Goal: Check status: Check status

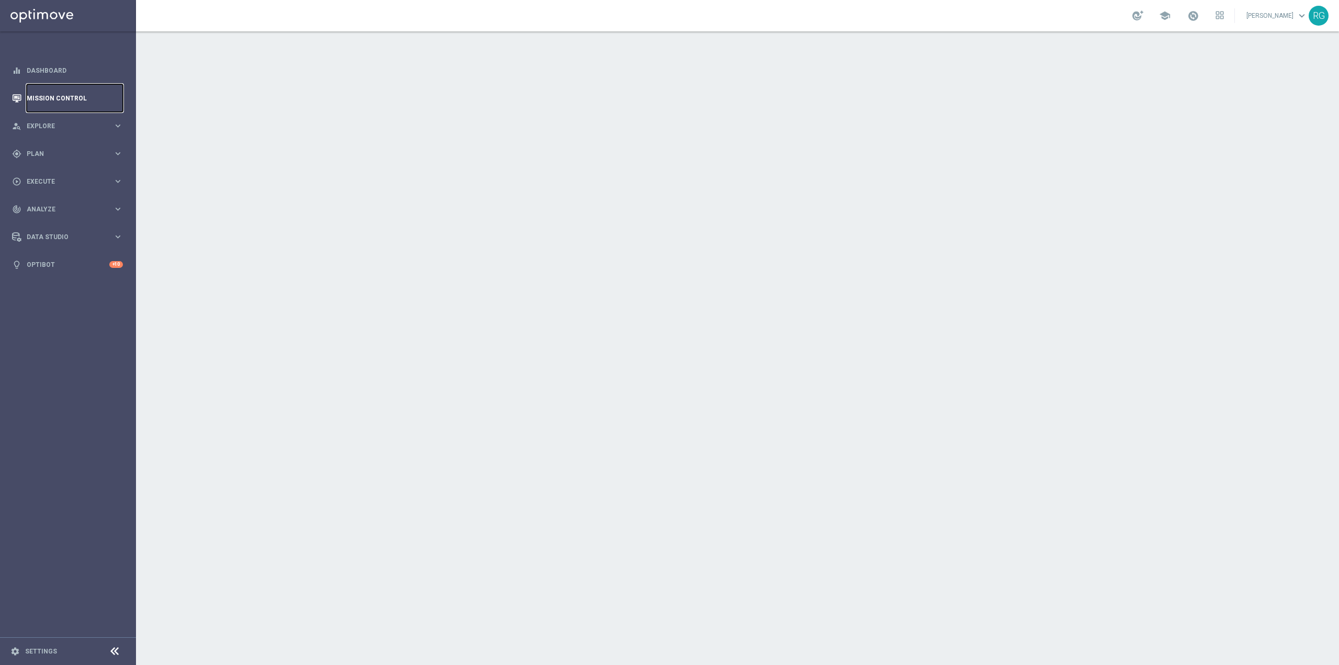
click at [64, 92] on link "Mission Control" at bounding box center [75, 98] width 96 height 28
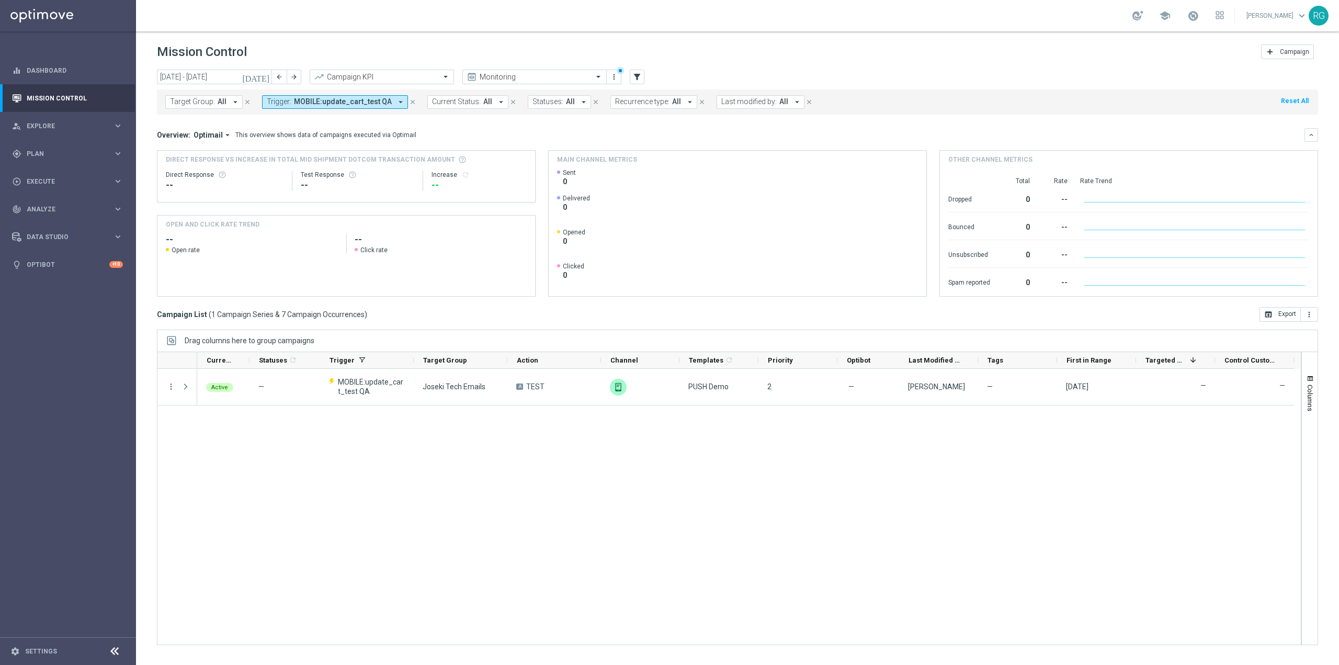
click at [330, 100] on span "MOBILE:update_cart_test QA" at bounding box center [343, 101] width 98 height 9
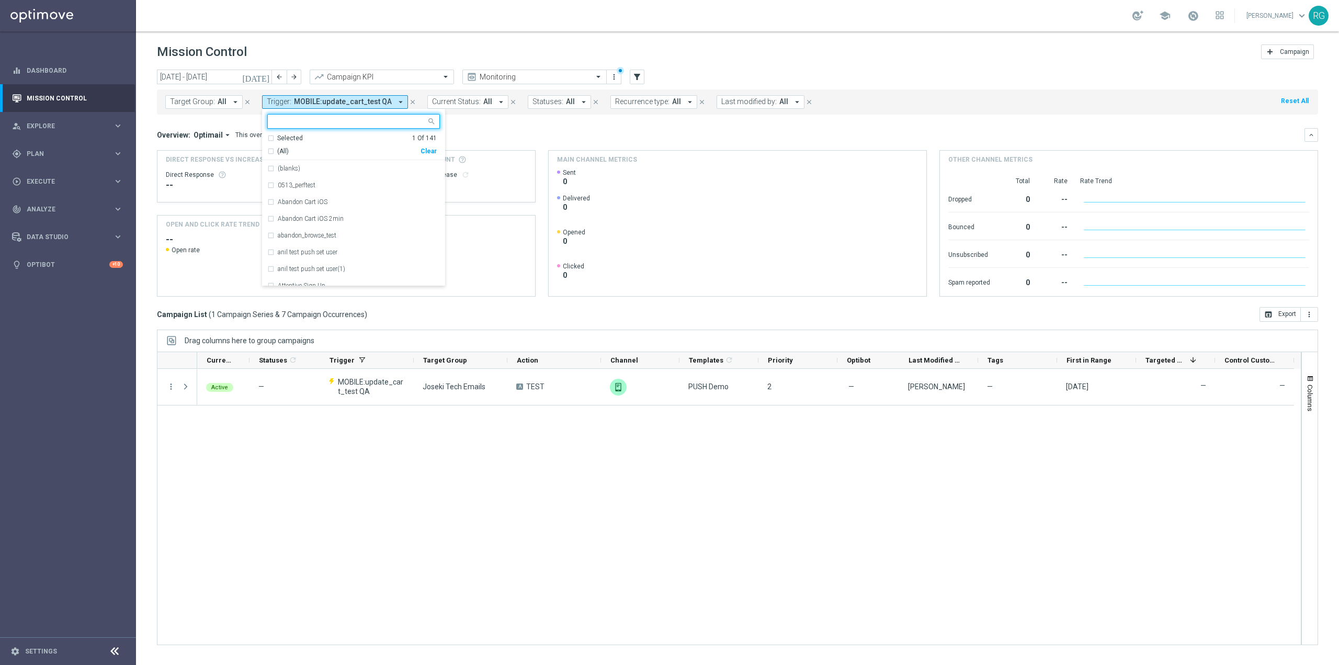
click at [409, 98] on icon "close" at bounding box center [412, 101] width 7 height 7
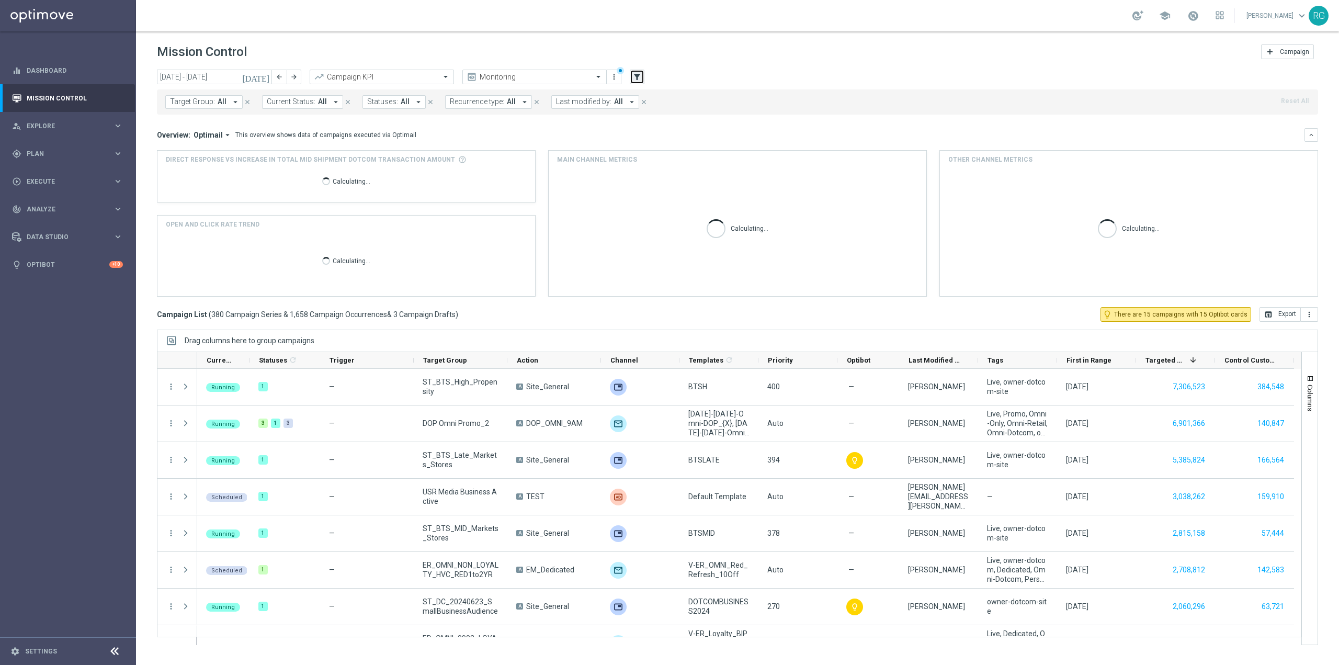
click at [635, 72] on icon "filter_alt" at bounding box center [637, 76] width 9 height 9
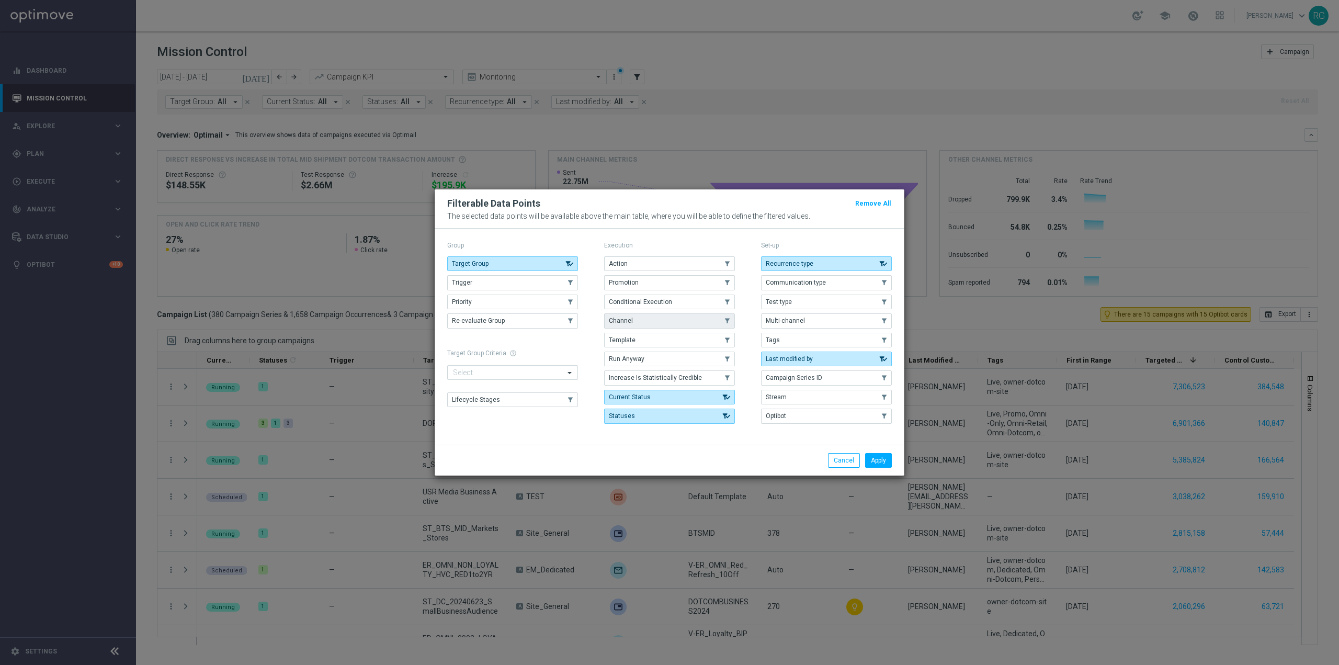
click at [625, 317] on button "Channel" at bounding box center [669, 320] width 131 height 15
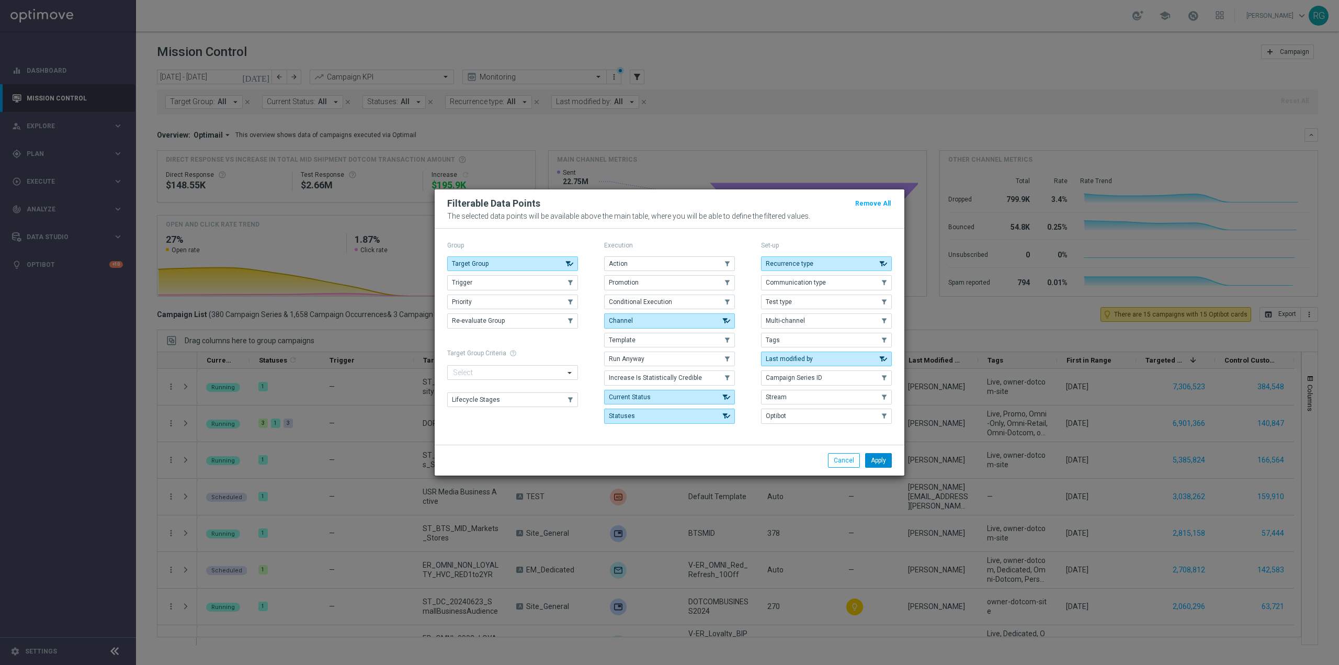
click at [880, 457] on button "Apply" at bounding box center [878, 460] width 27 height 15
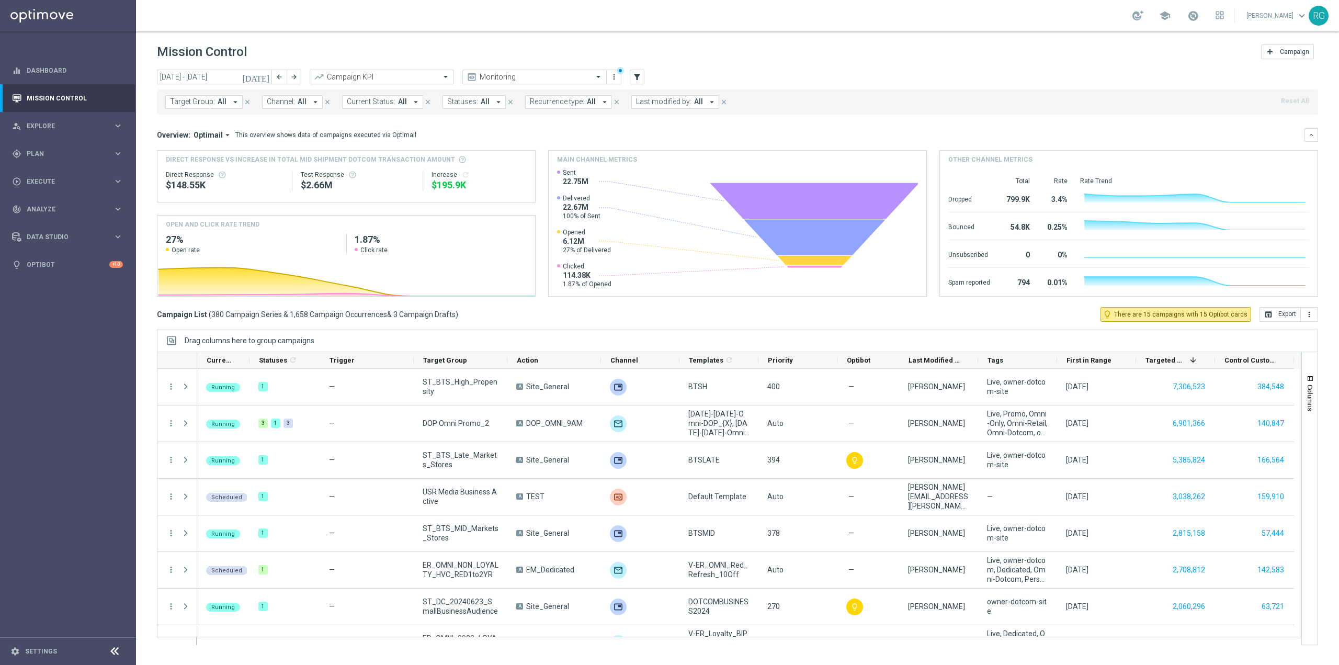
click at [294, 95] on button "Channel: All arrow_drop_down" at bounding box center [292, 102] width 61 height 14
click at [339, 118] on input "em" at bounding box center [349, 121] width 153 height 9
click at [350, 170] on label "Staples Transactional Email" at bounding box center [316, 168] width 76 height 6
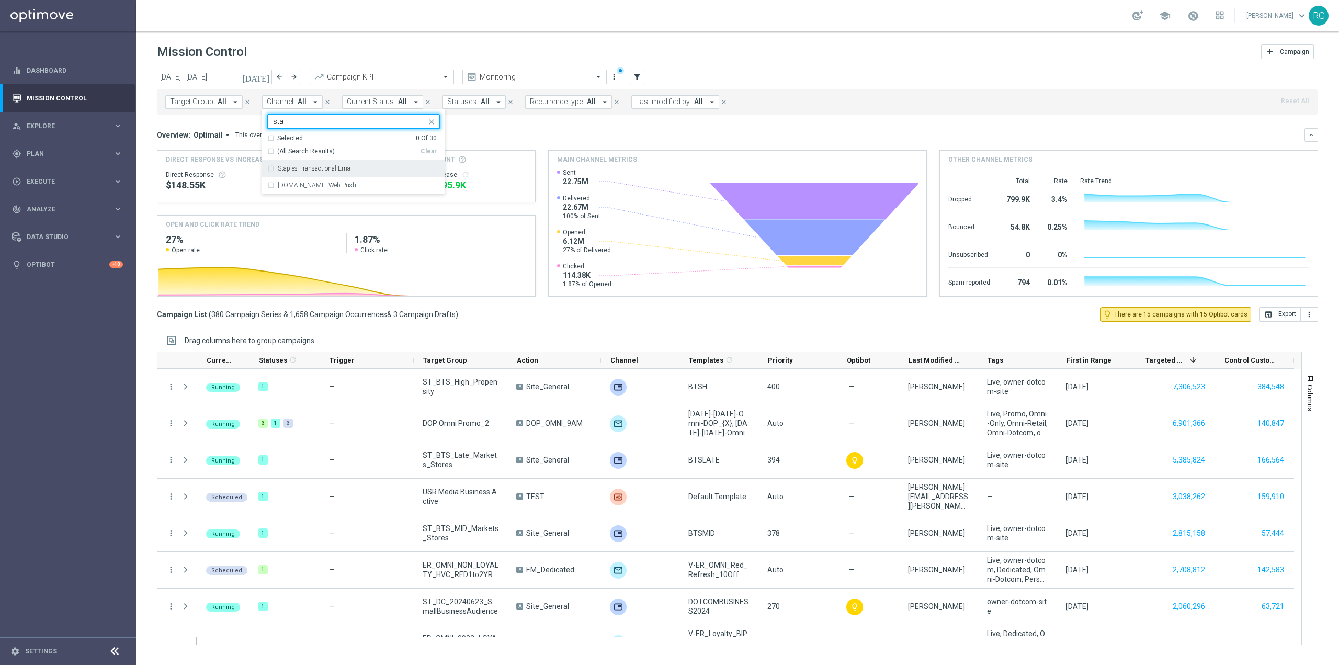
type input "sta"
click at [536, 123] on mini-dashboard "Overview: Optimail arrow_drop_down This overview shows data of campaigns execut…" at bounding box center [738, 211] width 1162 height 193
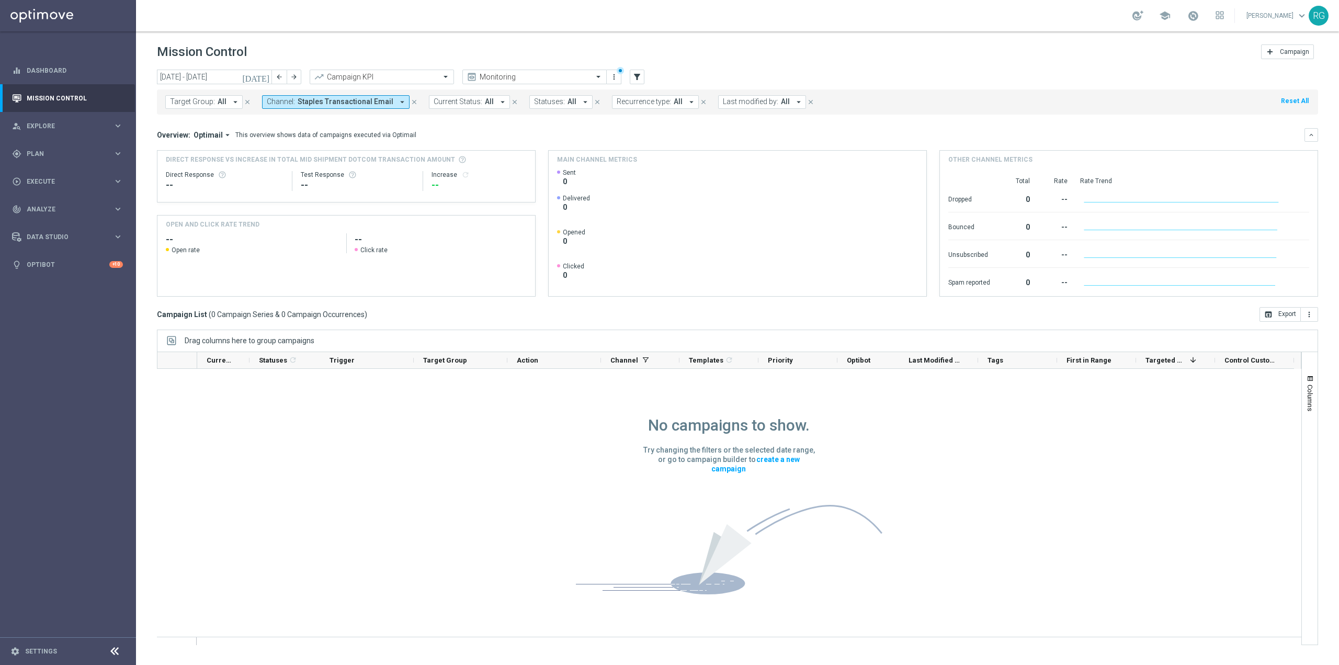
click at [264, 75] on icon "[DATE]" at bounding box center [256, 76] width 28 height 9
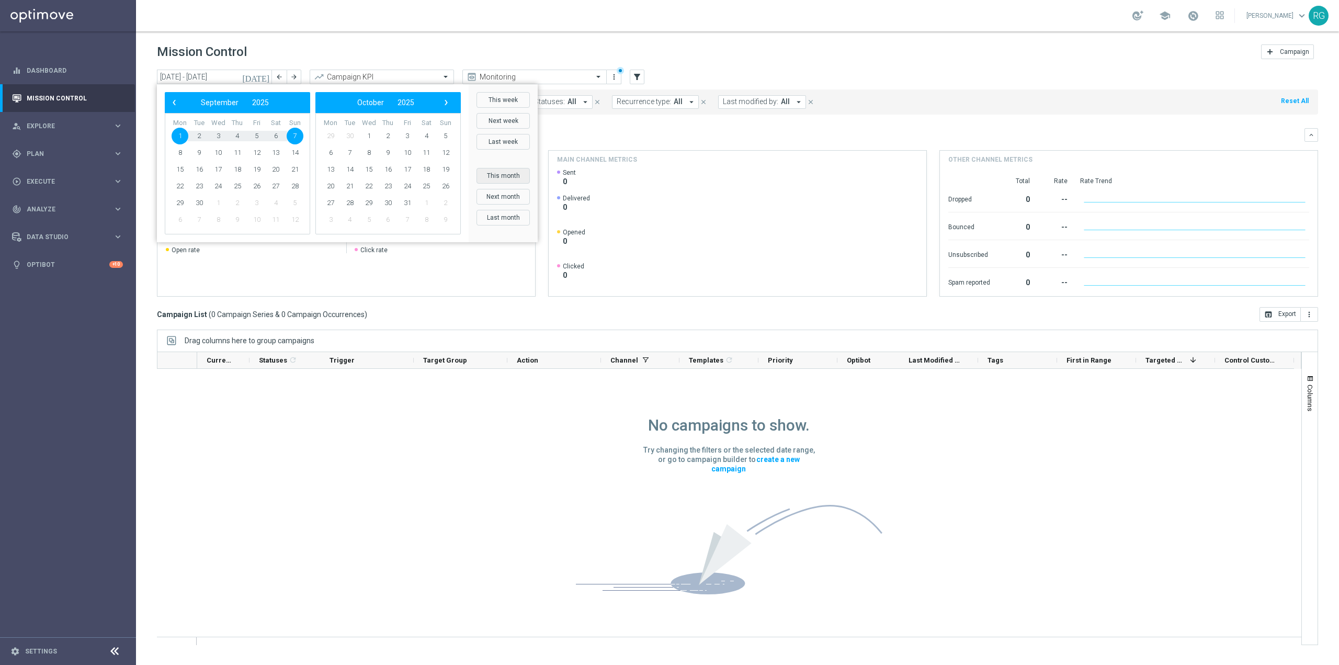
click at [504, 178] on button "This month" at bounding box center [503, 176] width 53 height 16
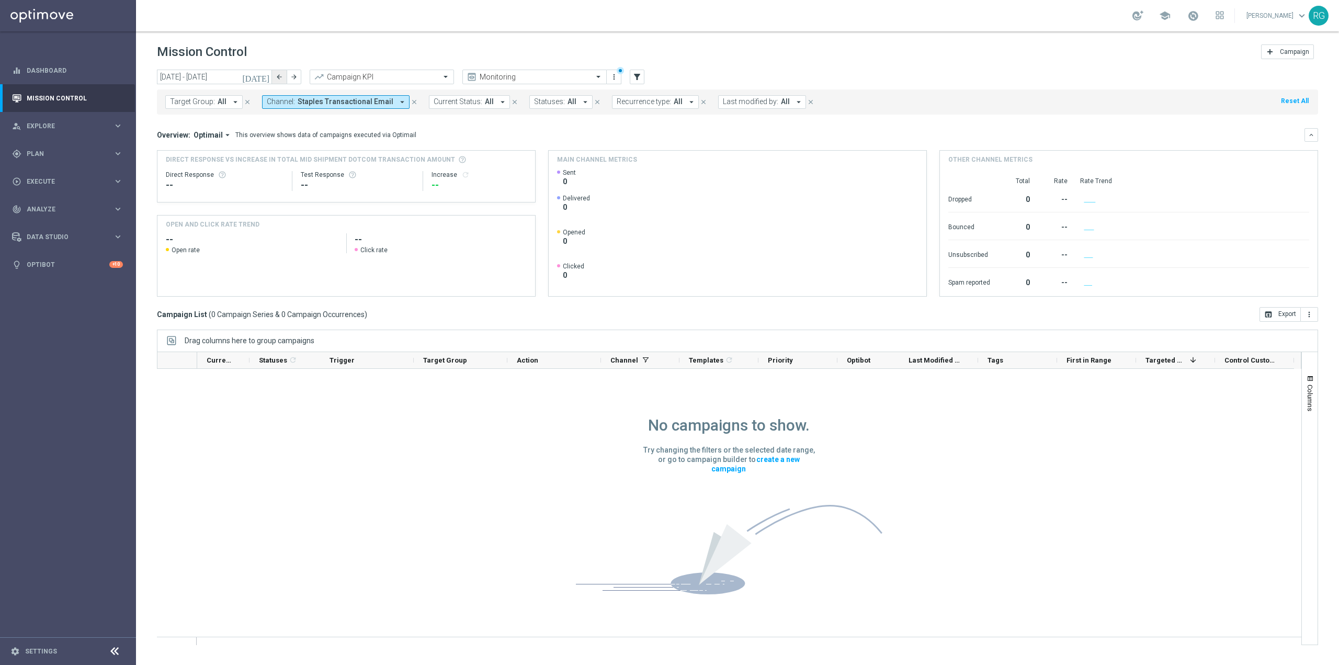
click at [277, 81] on button "arrow_back" at bounding box center [279, 77] width 15 height 15
click at [284, 76] on button "arrow_back" at bounding box center [279, 77] width 15 height 15
type input "[DATE] - [DATE]"
click at [377, 100] on span "Staples Transactional Email" at bounding box center [346, 101] width 96 height 9
click at [352, 170] on div "Attentive SMS" at bounding box center [359, 168] width 162 height 6
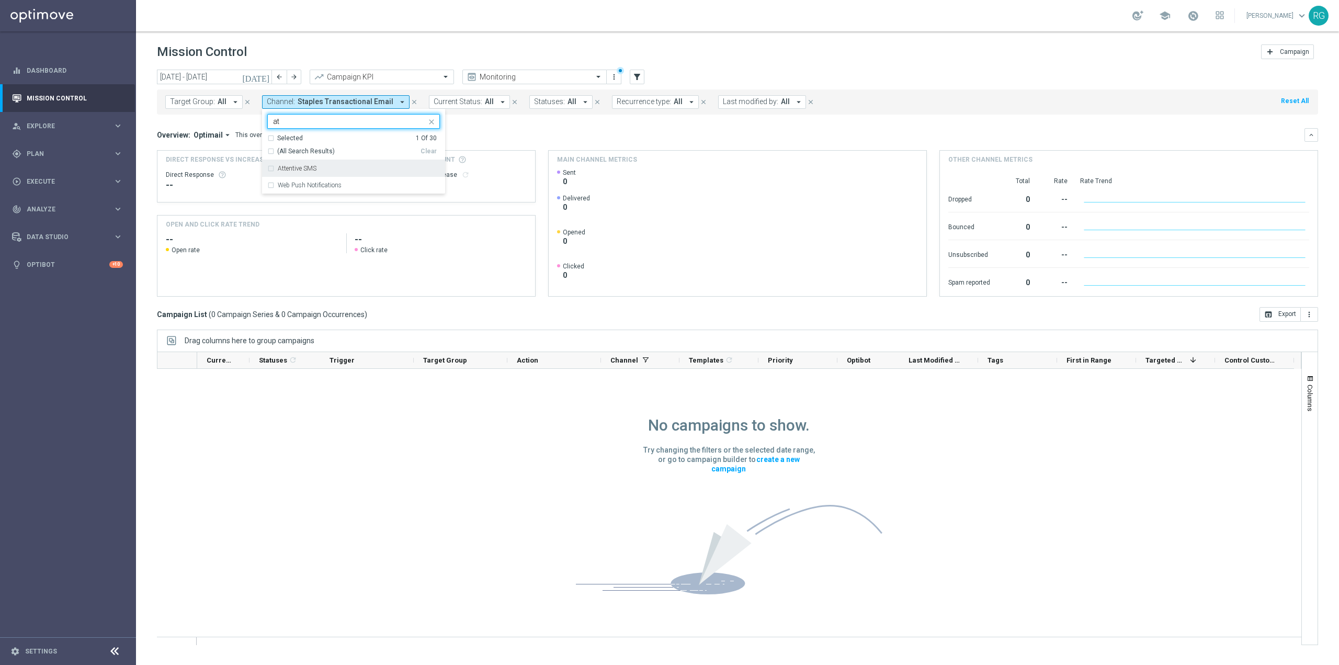
type input "at"
click at [463, 131] on div "Overview: Optimail arrow_drop_down This overview shows data of campaigns execut…" at bounding box center [731, 134] width 1148 height 9
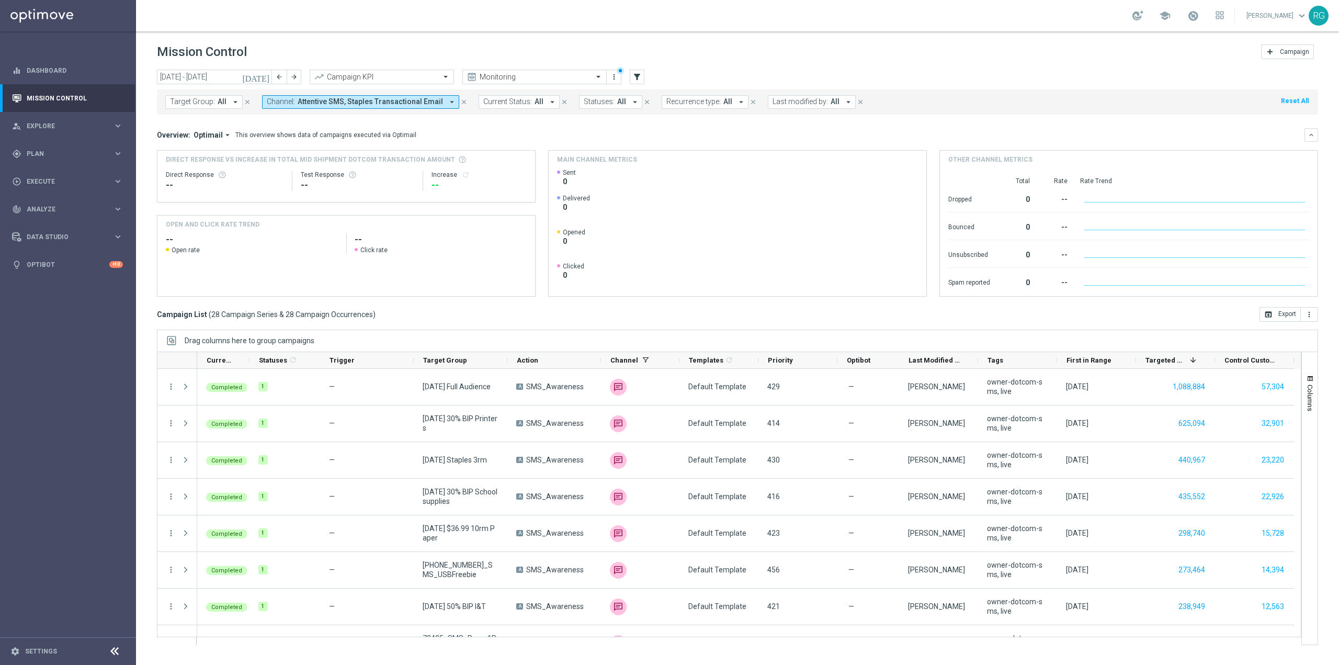
click at [290, 102] on span "Channel:" at bounding box center [281, 101] width 28 height 9
drag, startPoint x: 344, startPoint y: 167, endPoint x: 387, endPoint y: 150, distance: 45.8
click at [345, 167] on div "Direct Mail - Source4" at bounding box center [359, 168] width 162 height 6
type input "dire"
click at [493, 122] on mini-dashboard "Overview: Optimail arrow_drop_down This overview shows data of campaigns execut…" at bounding box center [738, 211] width 1162 height 193
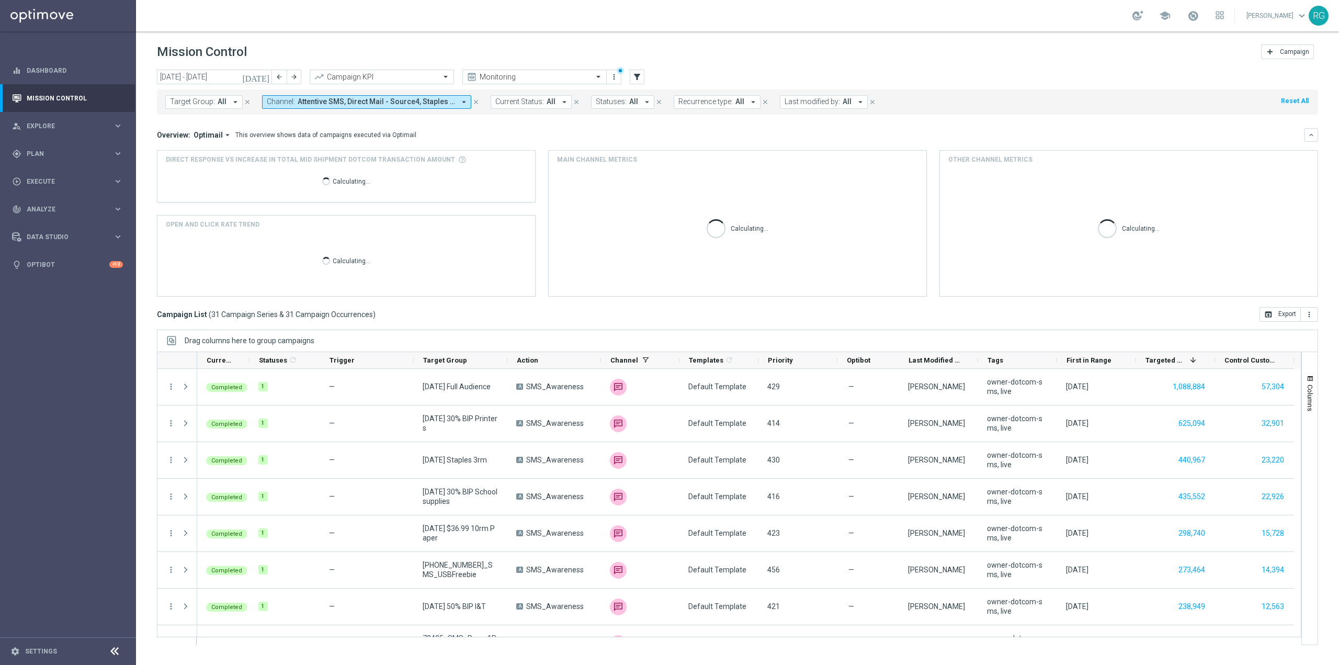
click at [396, 99] on span "Attentive SMS, Direct Mail - Source4, Staples Transactional Email" at bounding box center [376, 101] width 157 height 9
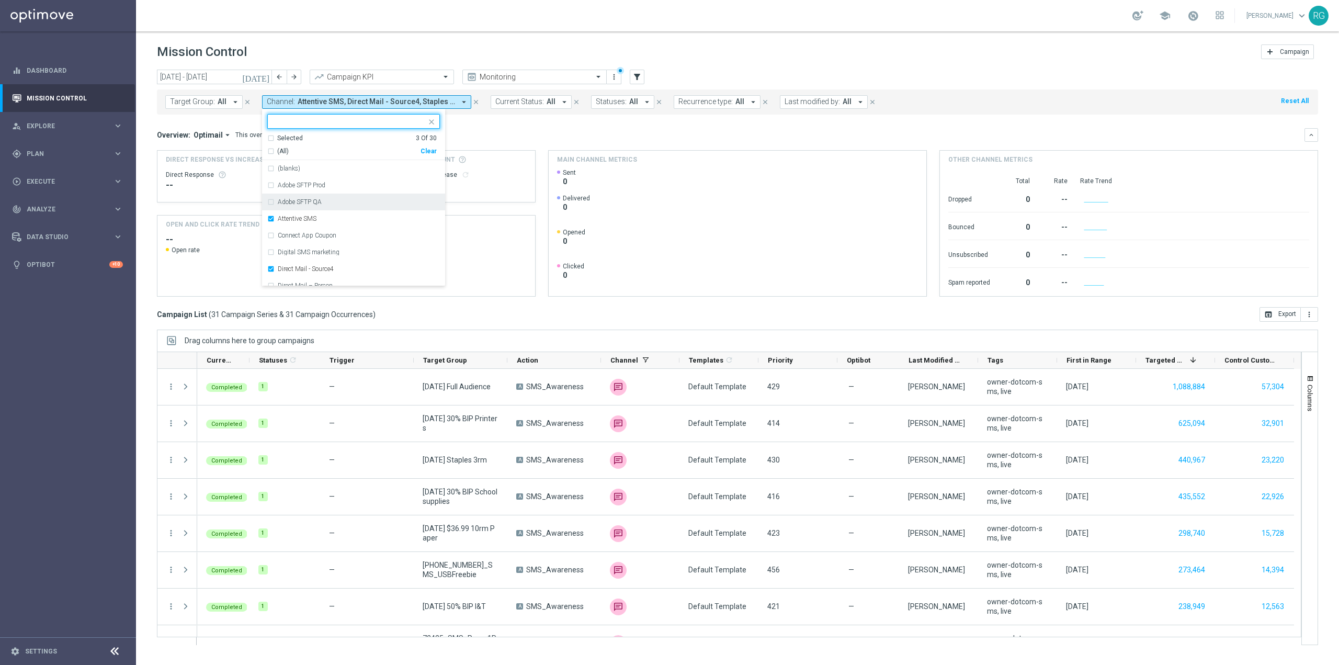
click at [342, 218] on div "Attentive SMS" at bounding box center [359, 219] width 162 height 6
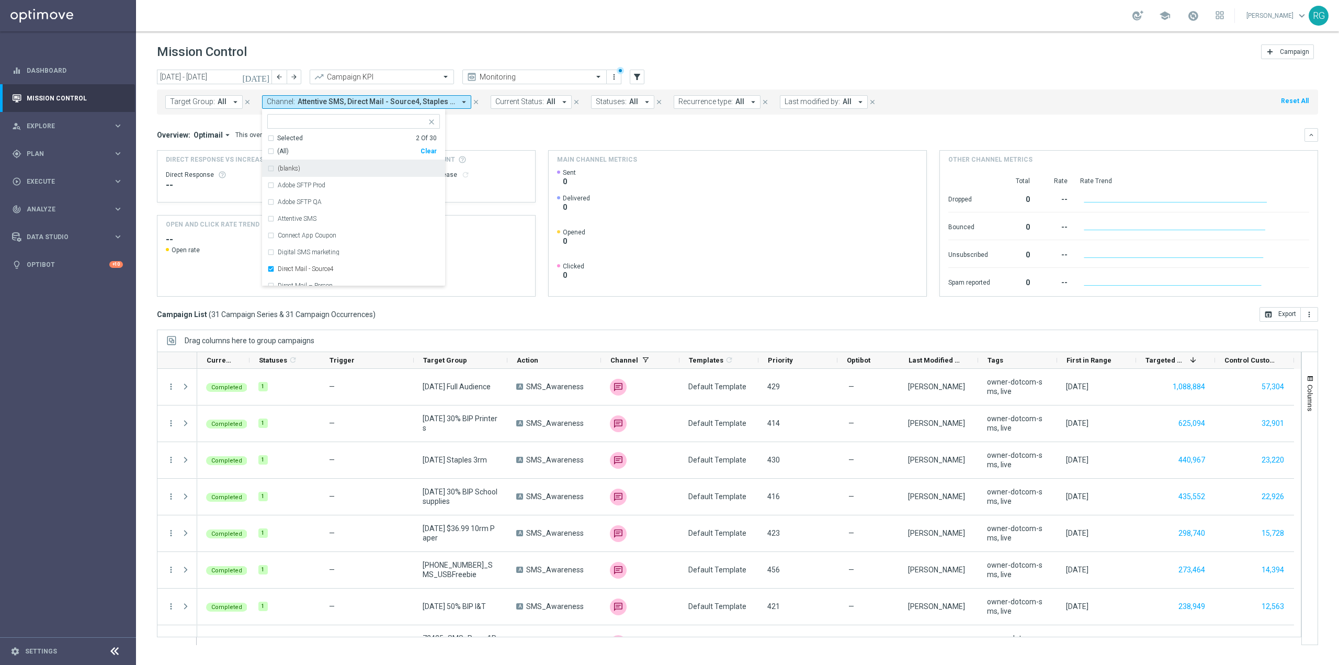
click at [495, 132] on div "Overview: Optimail arrow_drop_down This overview shows data of campaigns execut…" at bounding box center [731, 134] width 1148 height 9
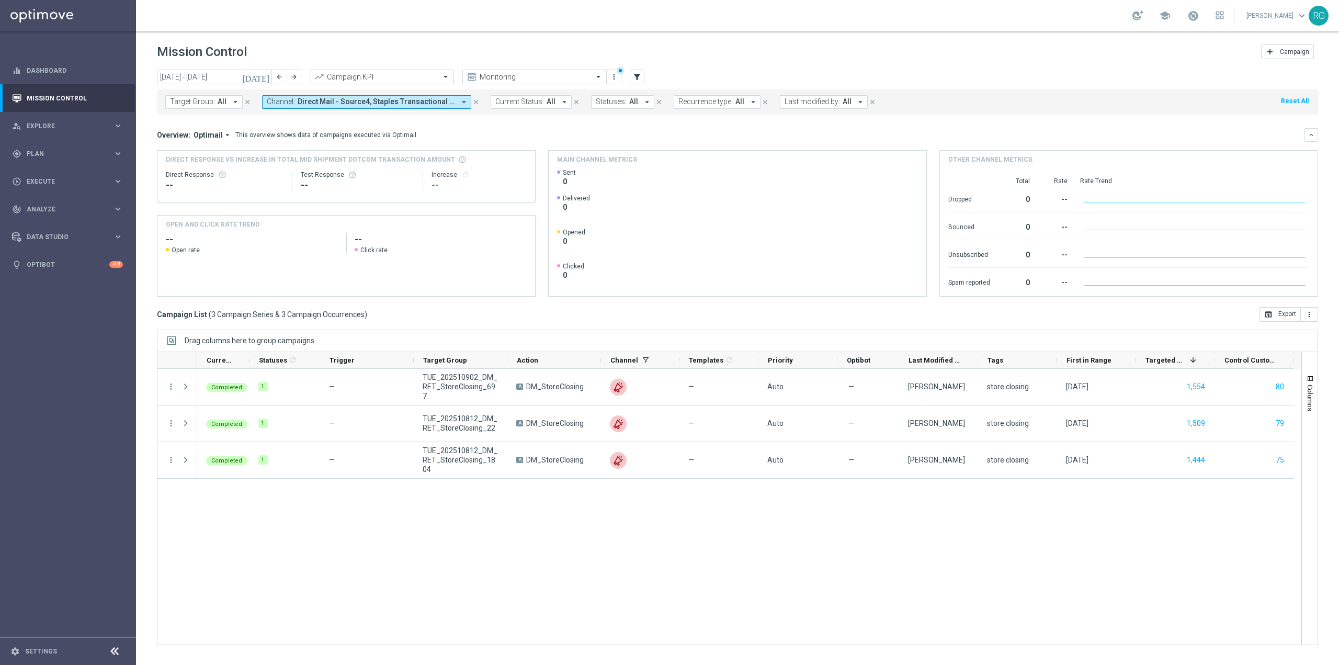
click at [357, 98] on span "Direct Mail - Source4, Staples Transactional Email" at bounding box center [376, 101] width 157 height 9
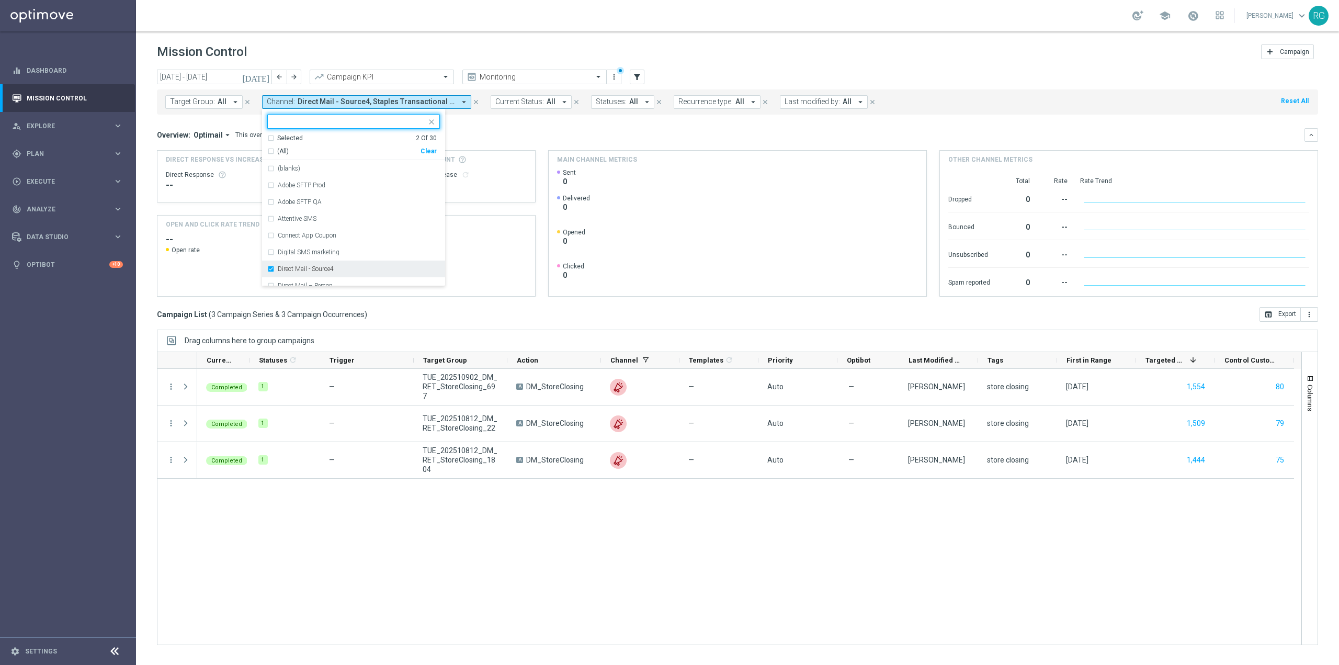
click at [328, 265] on div "Direct Mail - Source4" at bounding box center [353, 269] width 173 height 17
click at [335, 121] on input "text" at bounding box center [349, 121] width 153 height 9
paste input "Email Deliverability Prod"
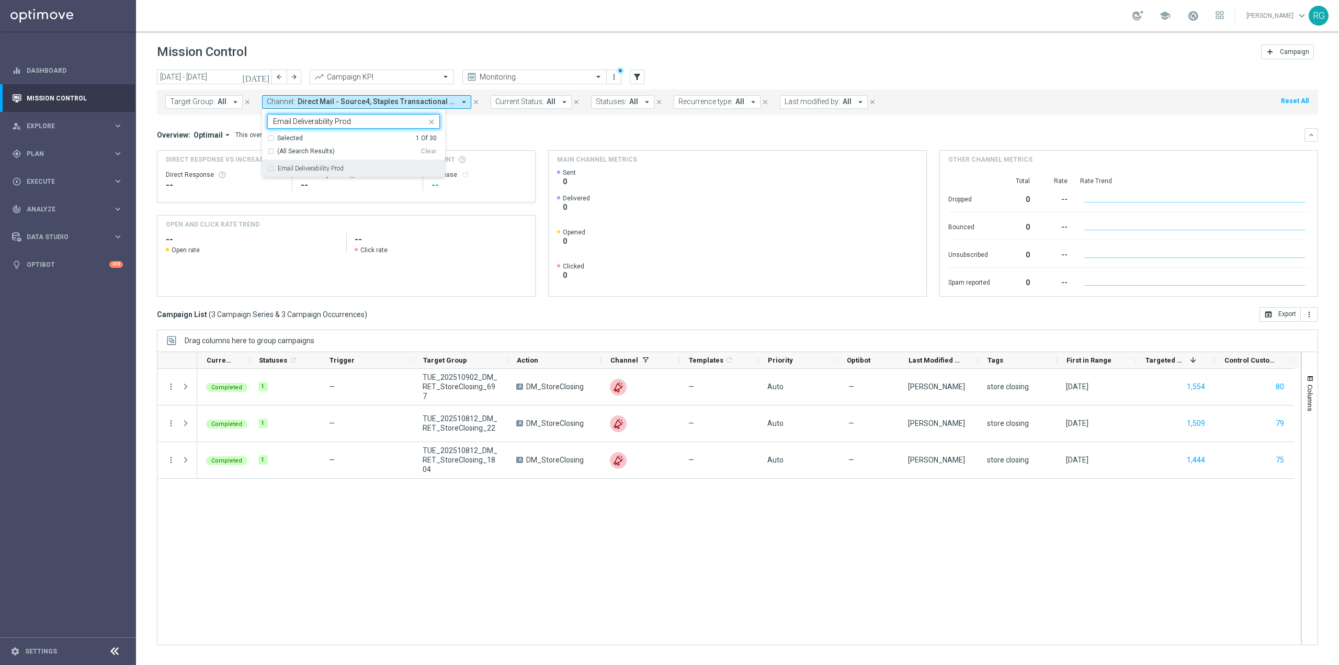
click at [331, 170] on label "Email Deliverability Prod" at bounding box center [311, 168] width 66 height 6
type input "Email Deliverability Prod"
click at [509, 128] on div "Overview: Optimail arrow_drop_down This overview shows data of campaigns execut…" at bounding box center [738, 135] width 1162 height 14
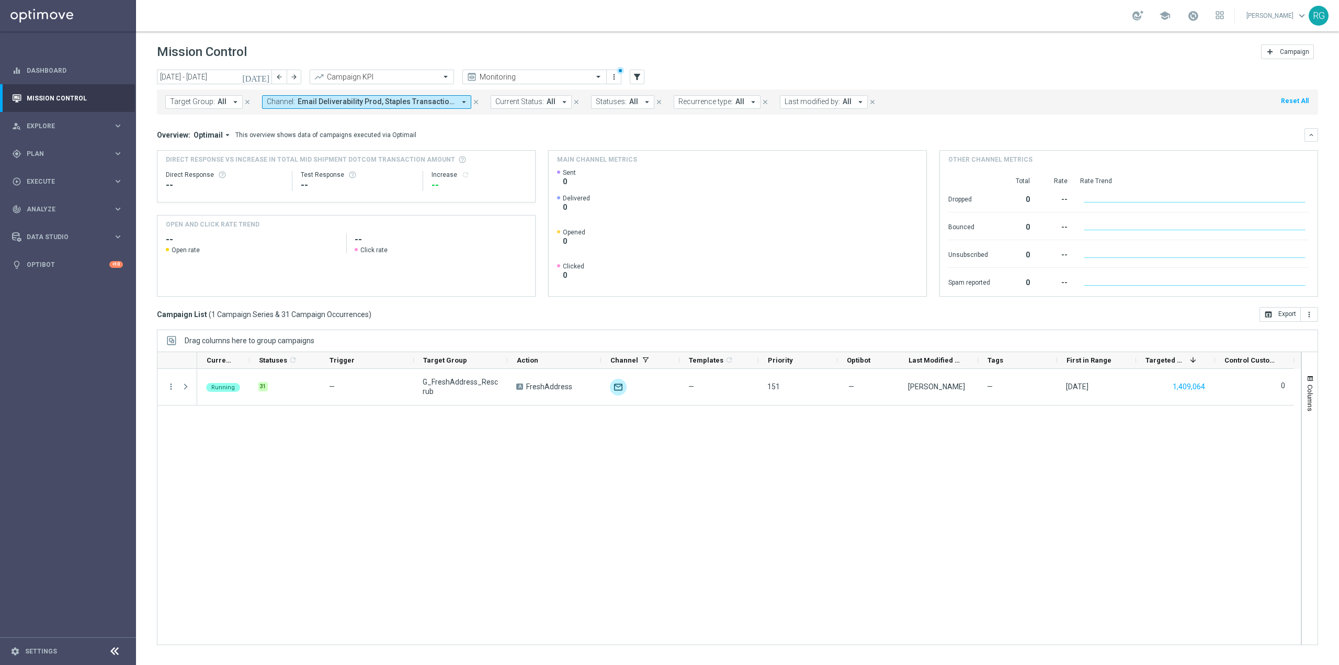
click at [281, 108] on button "Channel: Email Deliverability Prod, Staples Transactional Email arrow_drop_down" at bounding box center [366, 102] width 209 height 14
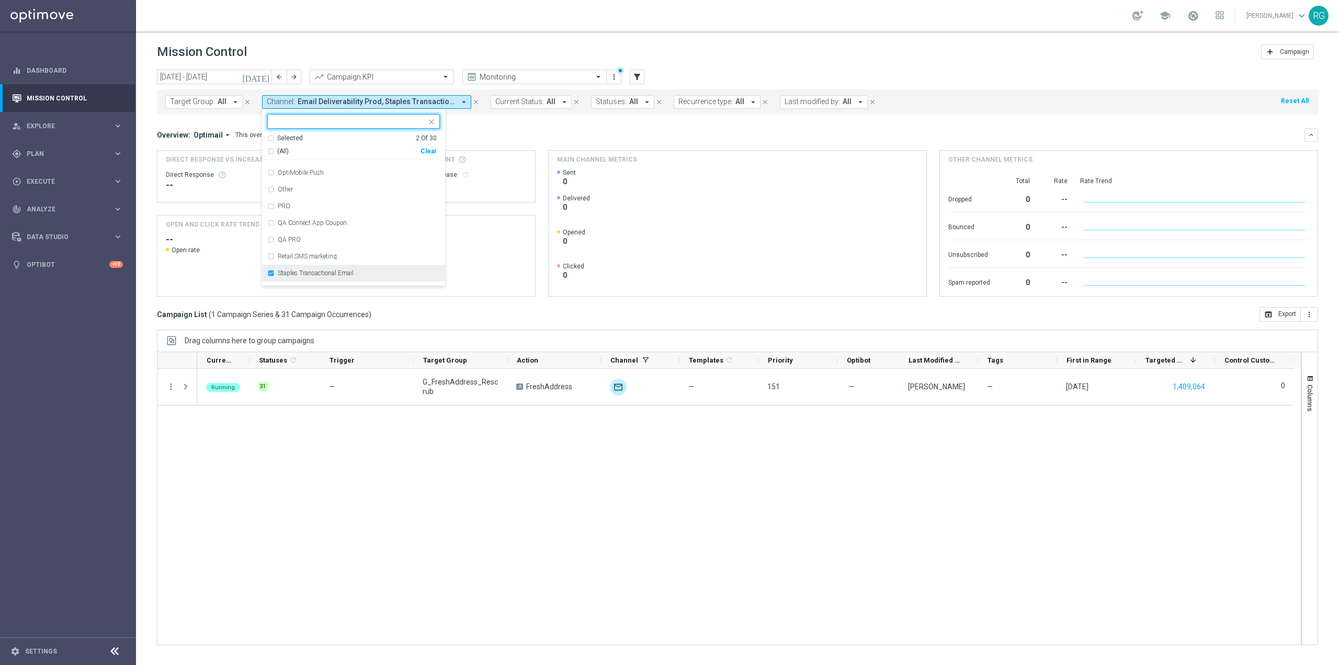
click at [296, 275] on label "Staples Transactional Email" at bounding box center [316, 273] width 76 height 6
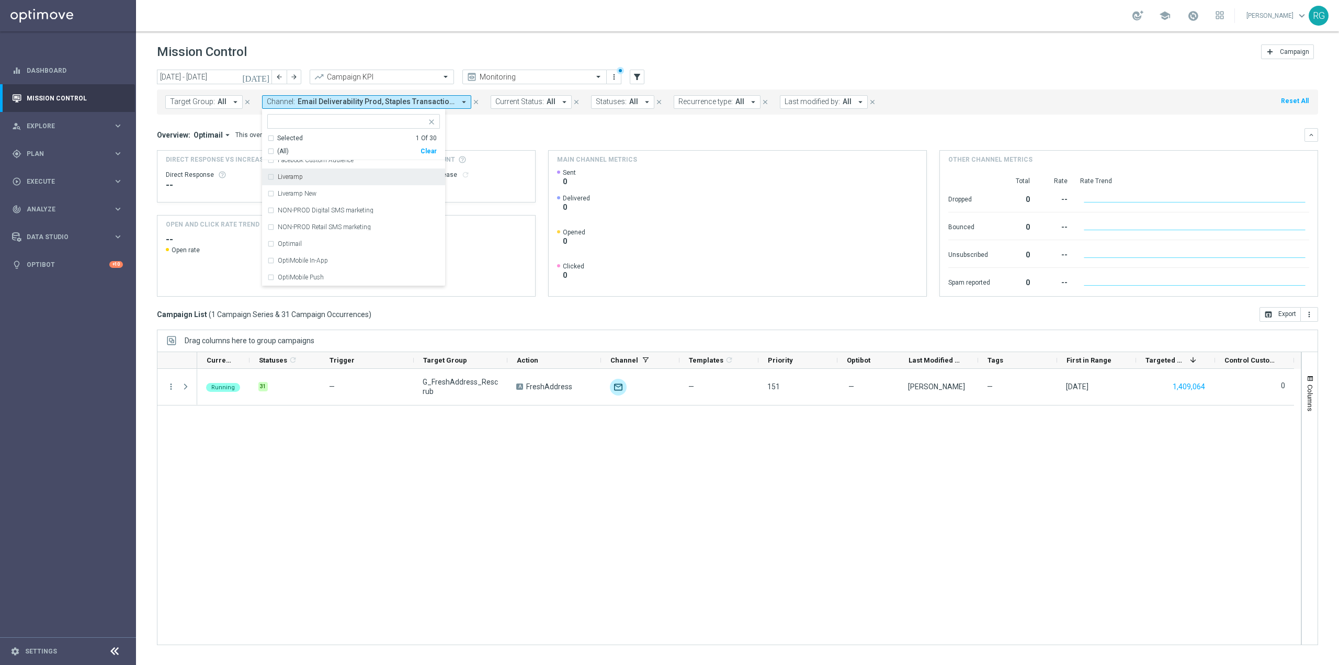
scroll to position [157, 0]
click at [320, 194] on label "Email Deliverability Prod" at bounding box center [311, 196] width 66 height 6
click at [320, 121] on input "text" at bounding box center [349, 121] width 153 height 9
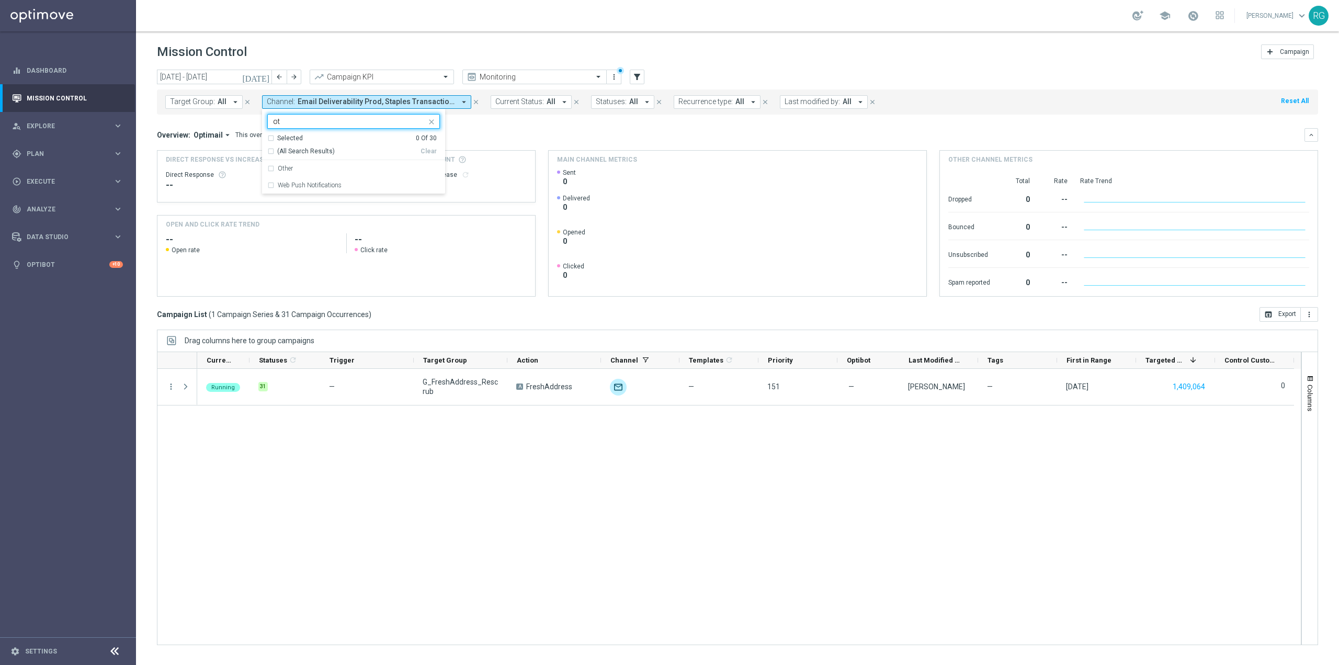
scroll to position [0, 0]
click at [320, 171] on div "Other" at bounding box center [359, 168] width 162 height 6
type input "oth"
click at [475, 141] on div "Overview: Optimail arrow_drop_down This overview shows data of campaigns execut…" at bounding box center [738, 135] width 1162 height 14
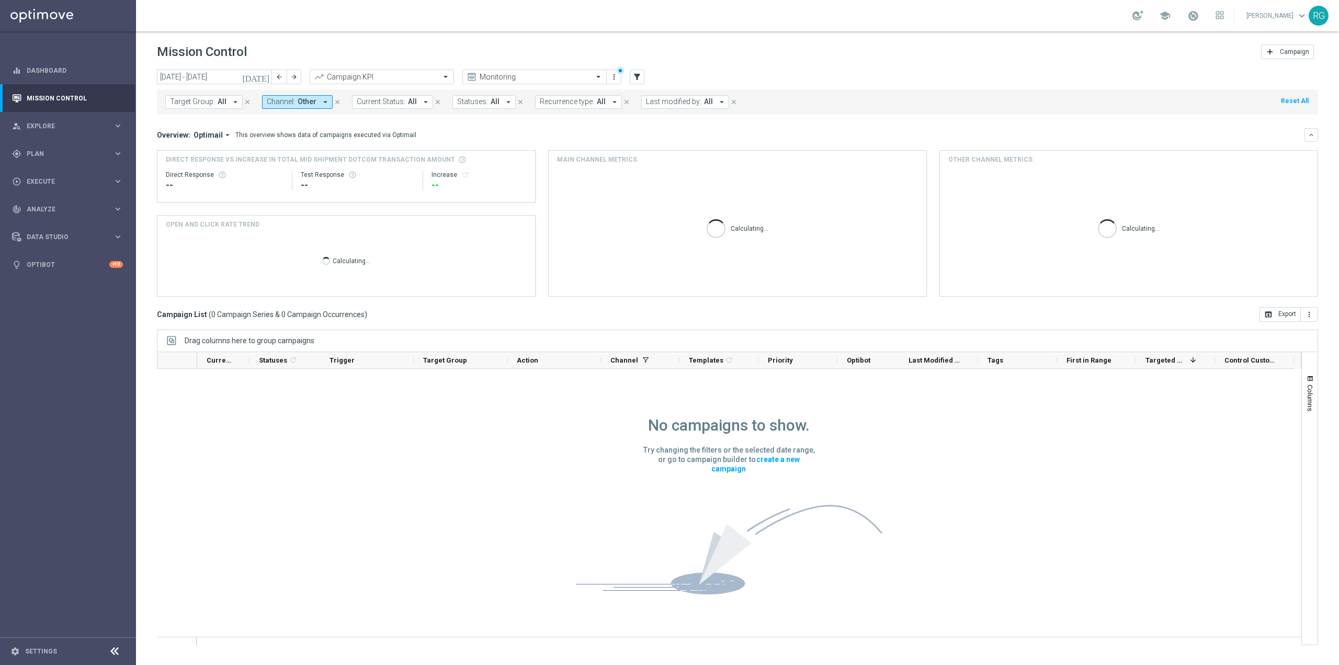
click at [301, 75] on div "[DATE] [DATE] - [DATE] arrow_back arrow_forward Campaign KPI trending_up Monito…" at bounding box center [738, 78] width 1162 height 16
click at [300, 75] on button "arrow_forward" at bounding box center [294, 77] width 15 height 15
type input "[DATE] - [DATE]"
click at [280, 99] on span "Channel:" at bounding box center [281, 101] width 28 height 9
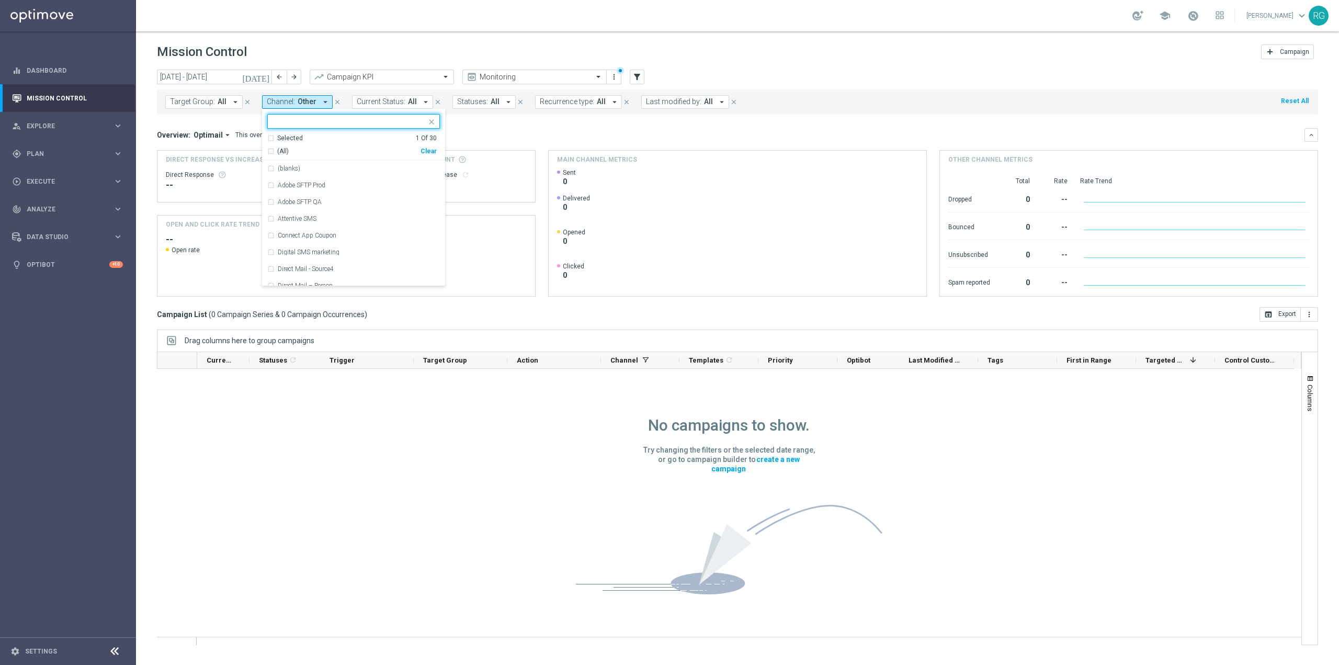
click at [291, 137] on div "Selected" at bounding box center [290, 138] width 26 height 9
click at [281, 166] on label "Other" at bounding box center [285, 168] width 15 height 6
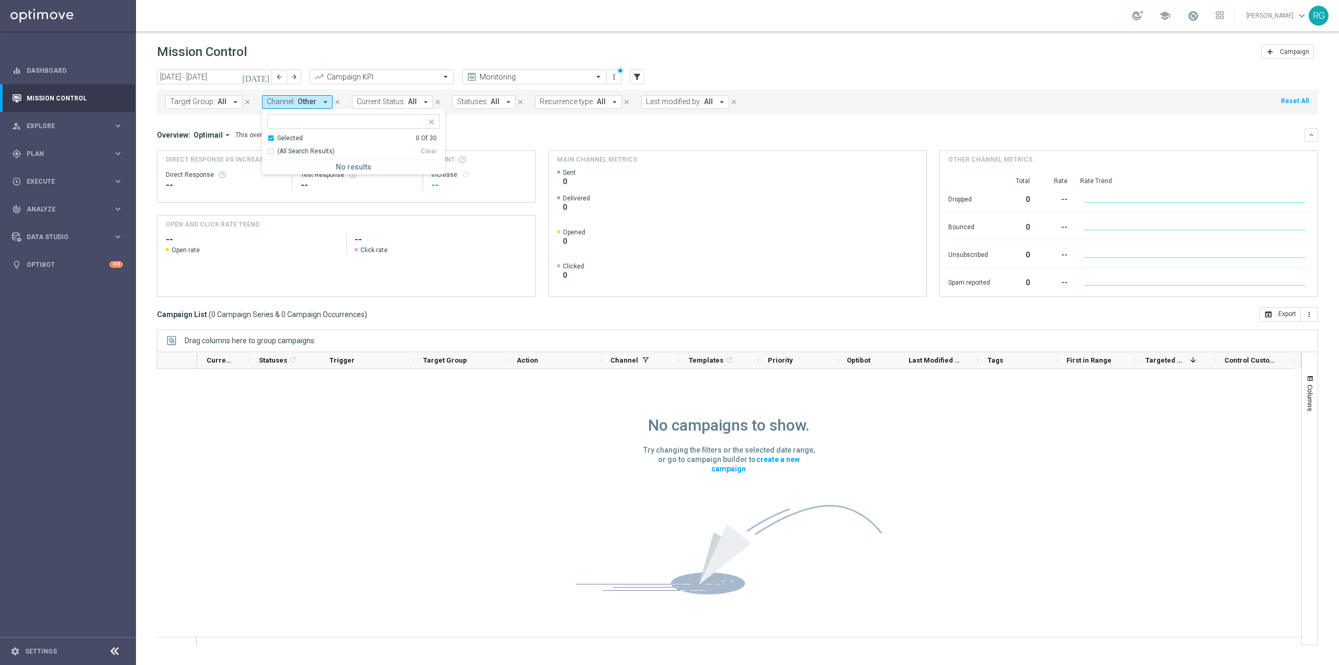
click at [294, 135] on div "Selected" at bounding box center [290, 138] width 26 height 9
click at [292, 125] on input "text" at bounding box center [349, 121] width 153 height 9
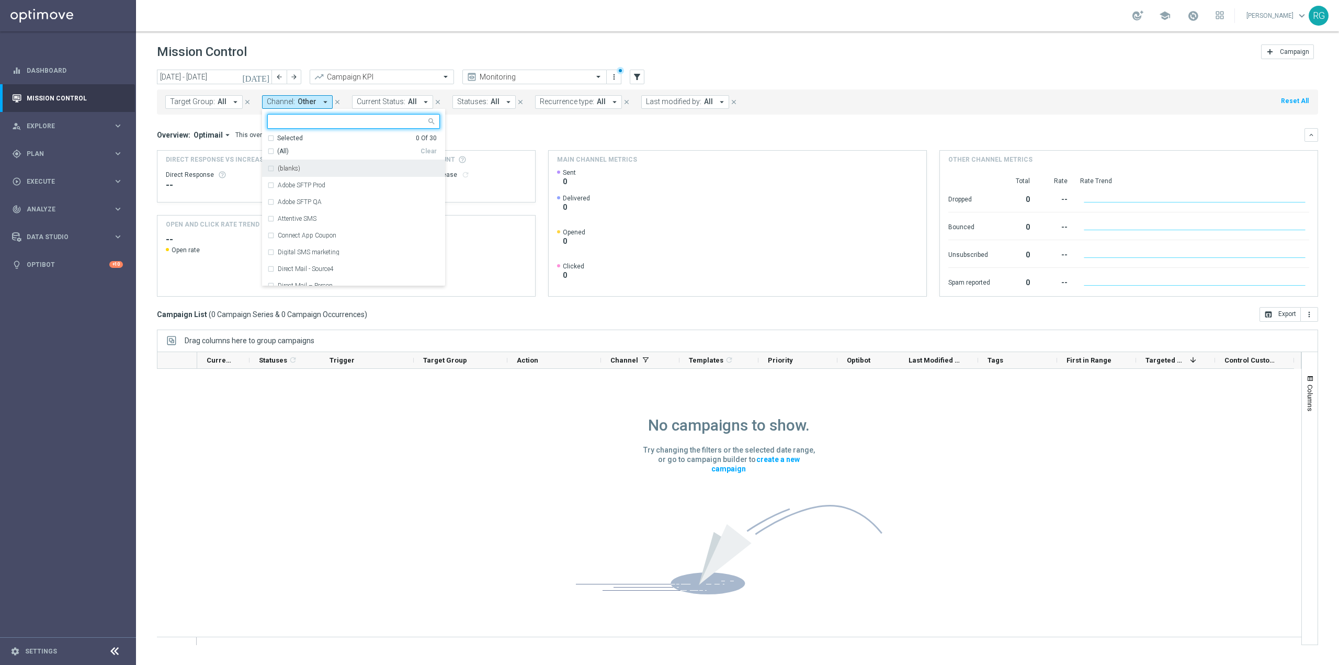
paste input "Adobe SFTP Prod"
click at [306, 166] on label "Adobe SFTP Prod" at bounding box center [302, 168] width 48 height 6
type input "Adobe SFTP Prod"
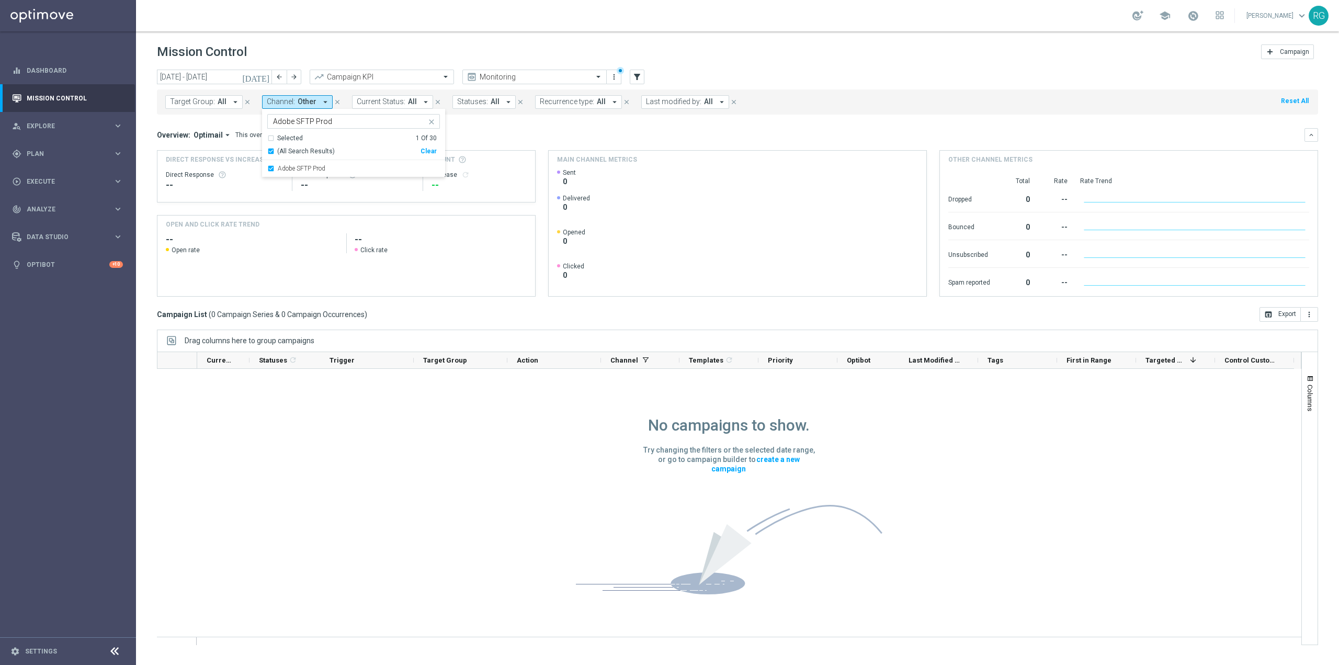
click at [462, 140] on div "Overview: Optimail arrow_drop_down This overview shows data of campaigns execut…" at bounding box center [738, 135] width 1162 height 14
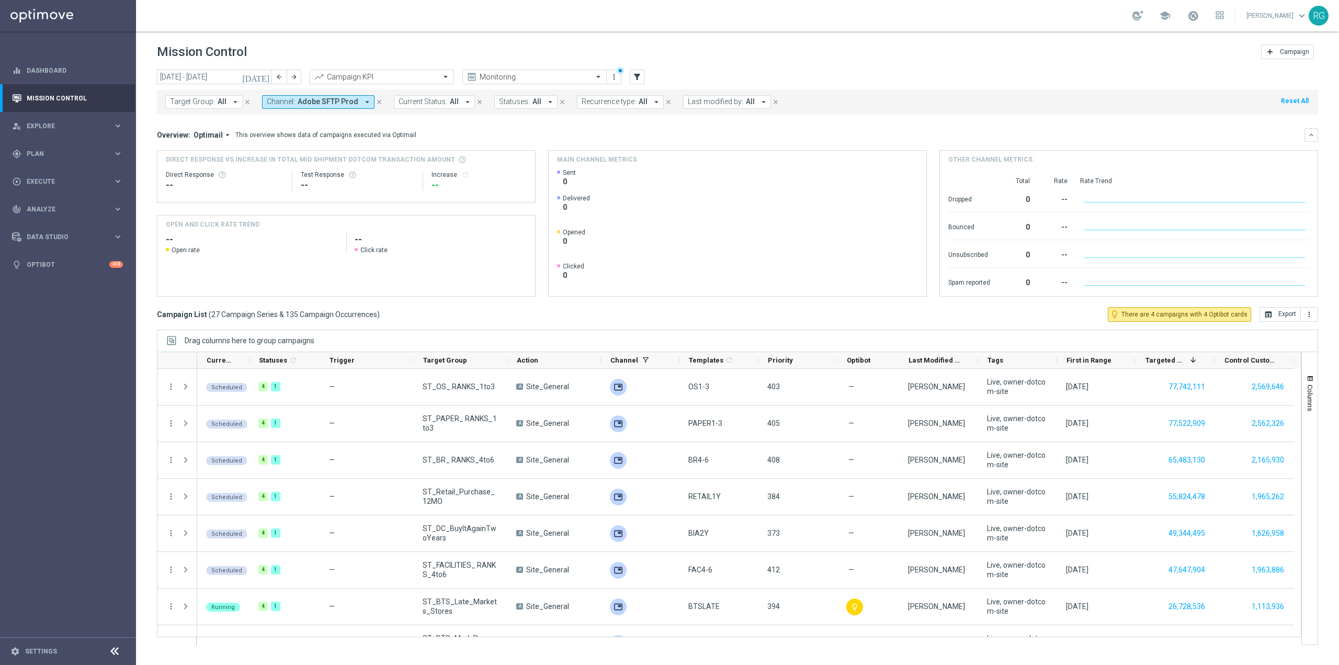
click at [318, 99] on span "Adobe SFTP Prod" at bounding box center [328, 101] width 61 height 9
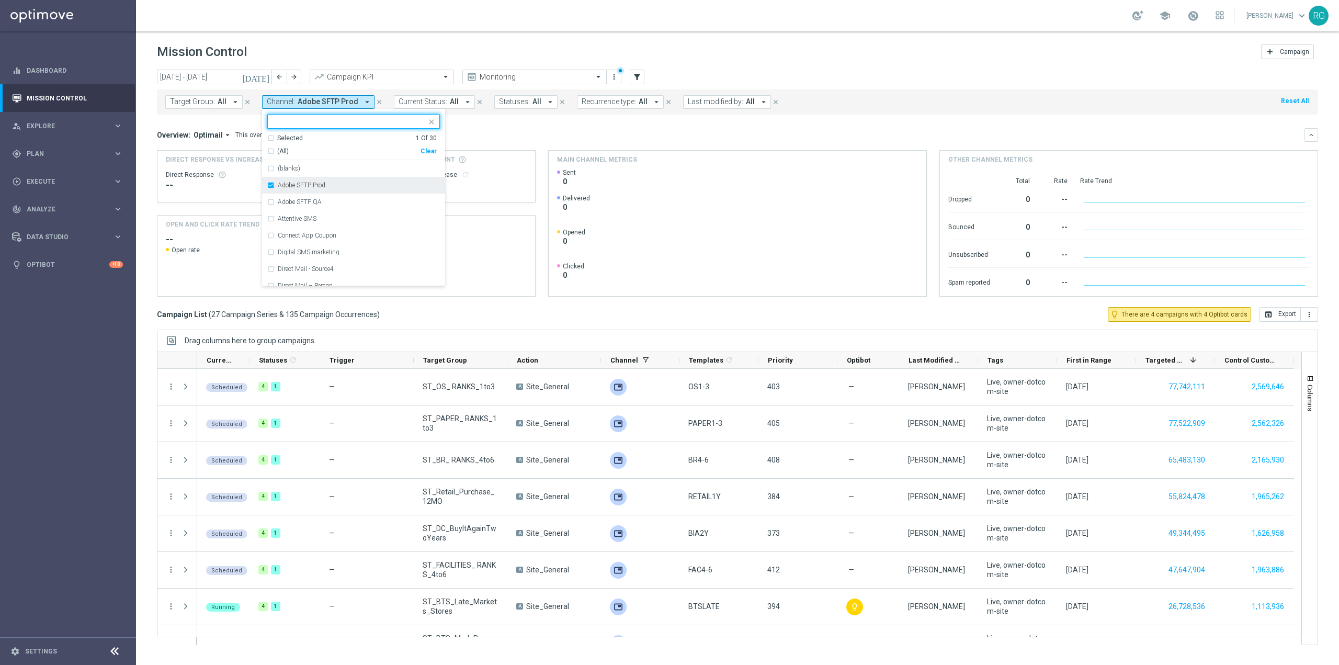
click at [300, 184] on label "Adobe SFTP Prod" at bounding box center [302, 185] width 48 height 6
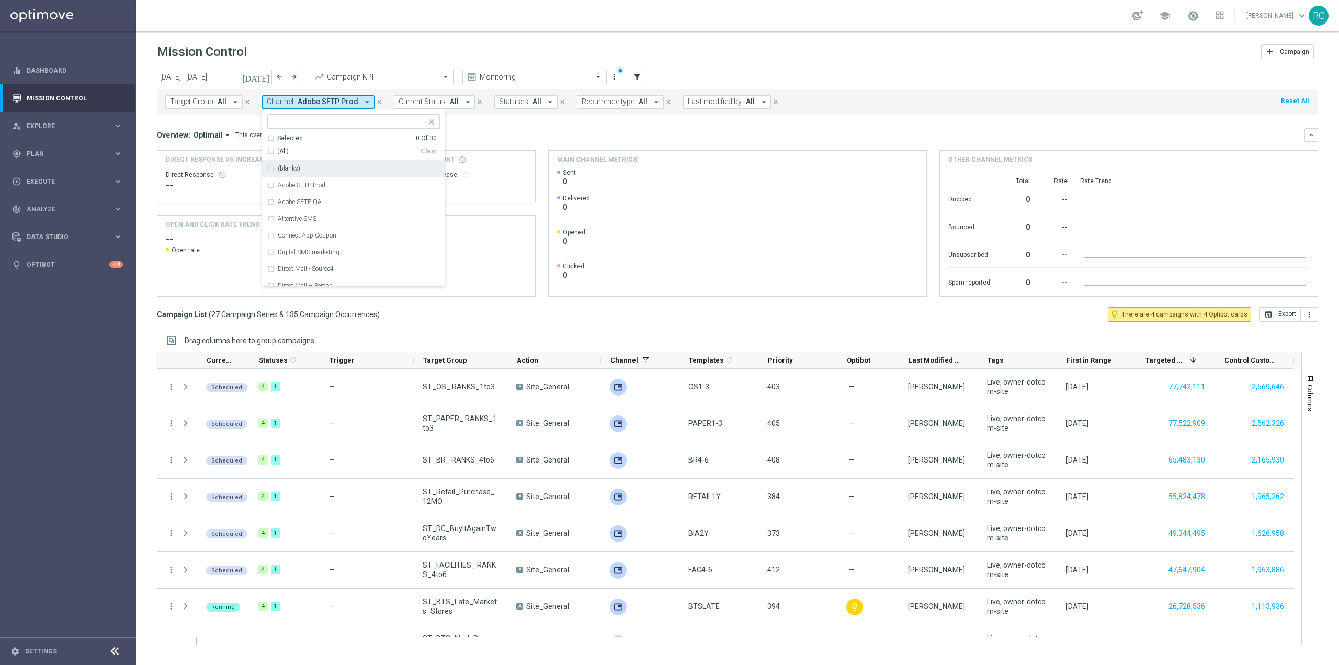
click at [305, 124] on input "text" at bounding box center [349, 121] width 153 height 9
paste input "Direct Mail – Person"
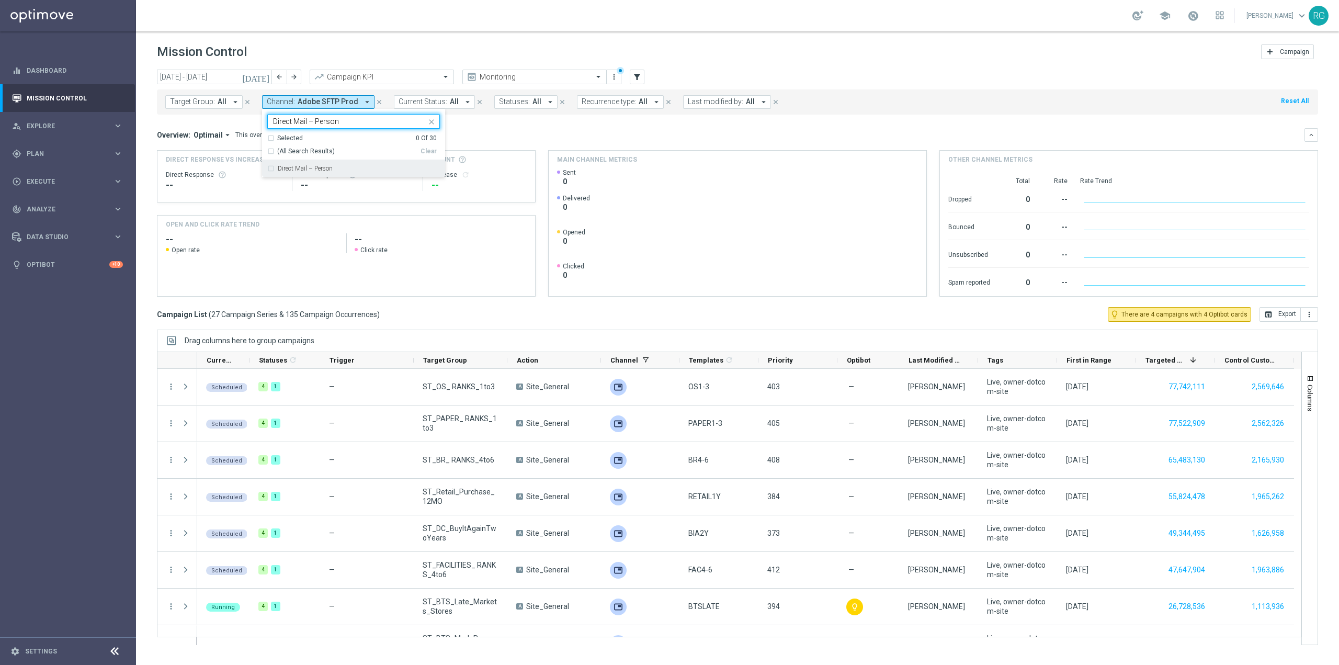
click at [314, 166] on label "Direct Mail – Person" at bounding box center [305, 168] width 55 height 6
type input "Direct Mail – Person"
click at [454, 137] on div "Overview: Optimail arrow_drop_down This overview shows data of campaigns execut…" at bounding box center [731, 134] width 1148 height 9
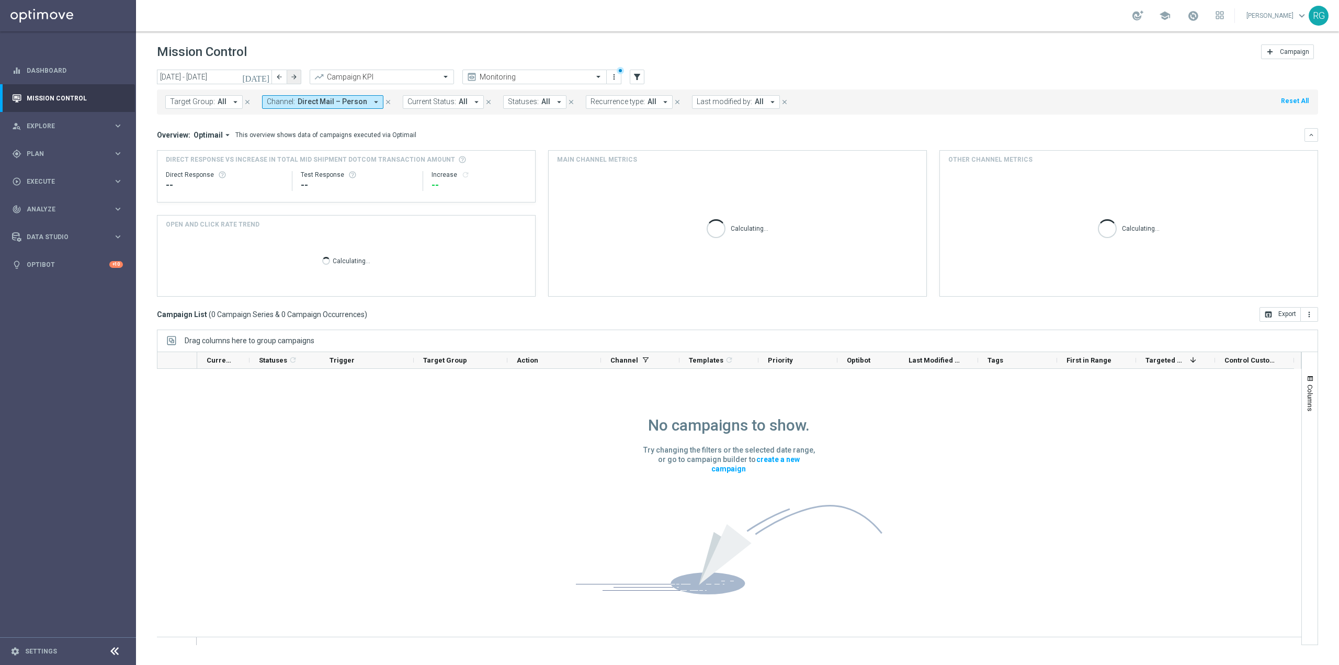
click at [296, 78] on icon "arrow_forward" at bounding box center [293, 76] width 7 height 7
type input "[DATE] - [DATE]"
click at [321, 110] on div "Target Group: All arrow_drop_down close Channel: Direct Mail – Person arrow_dro…" at bounding box center [738, 101] width 1162 height 25
click at [322, 104] on span "Direct Mail – Person" at bounding box center [333, 101] width 70 height 9
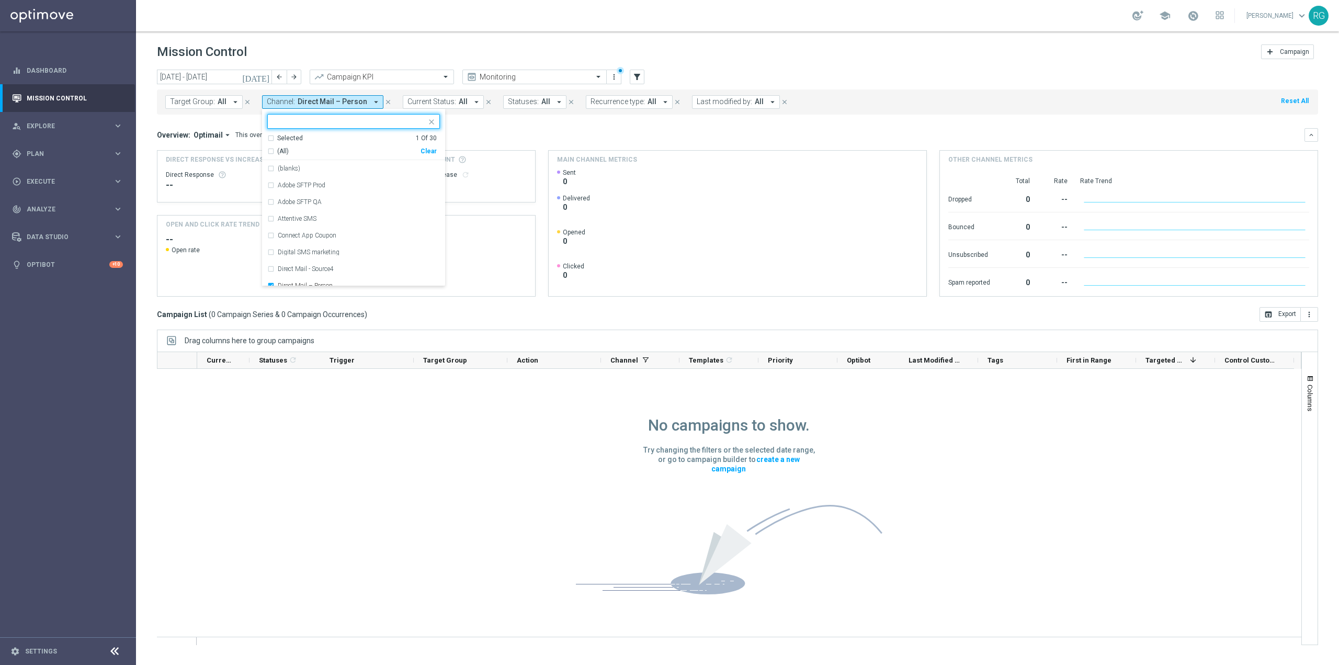
click at [298, 139] on div "Selected" at bounding box center [290, 138] width 26 height 9
click at [302, 170] on label "Direct Mail – Person" at bounding box center [305, 168] width 55 height 6
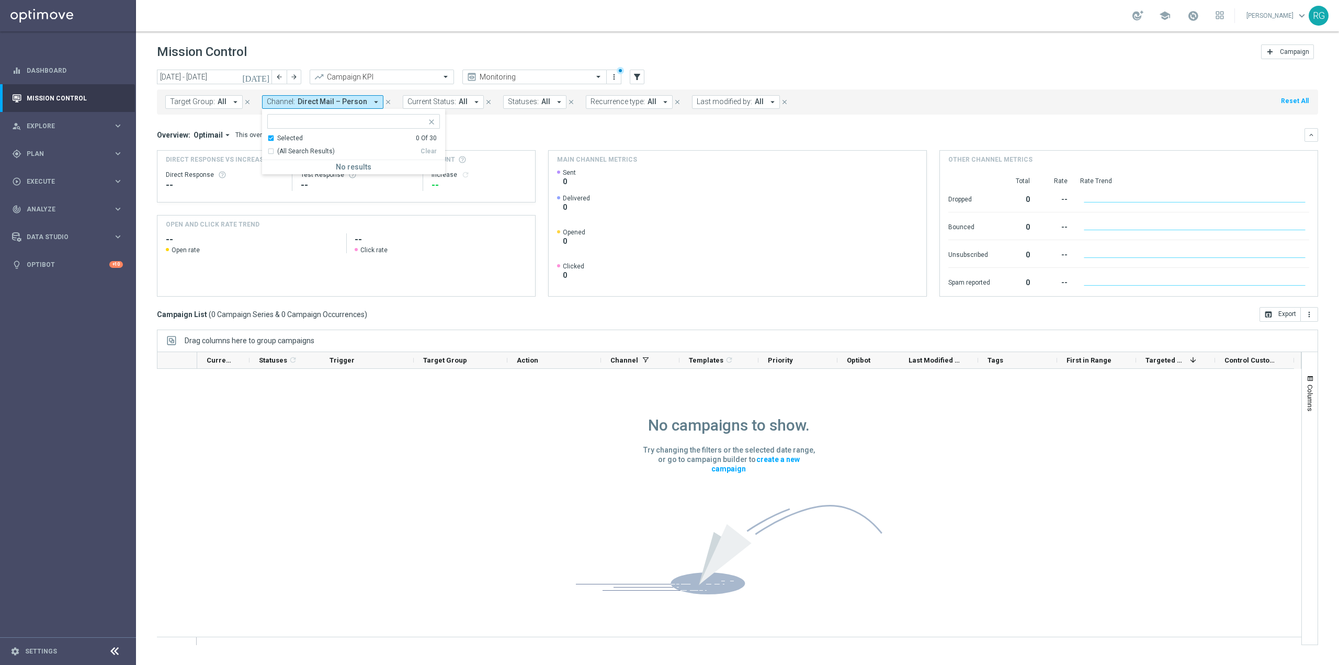
click at [299, 136] on div "Selected" at bounding box center [290, 138] width 26 height 9
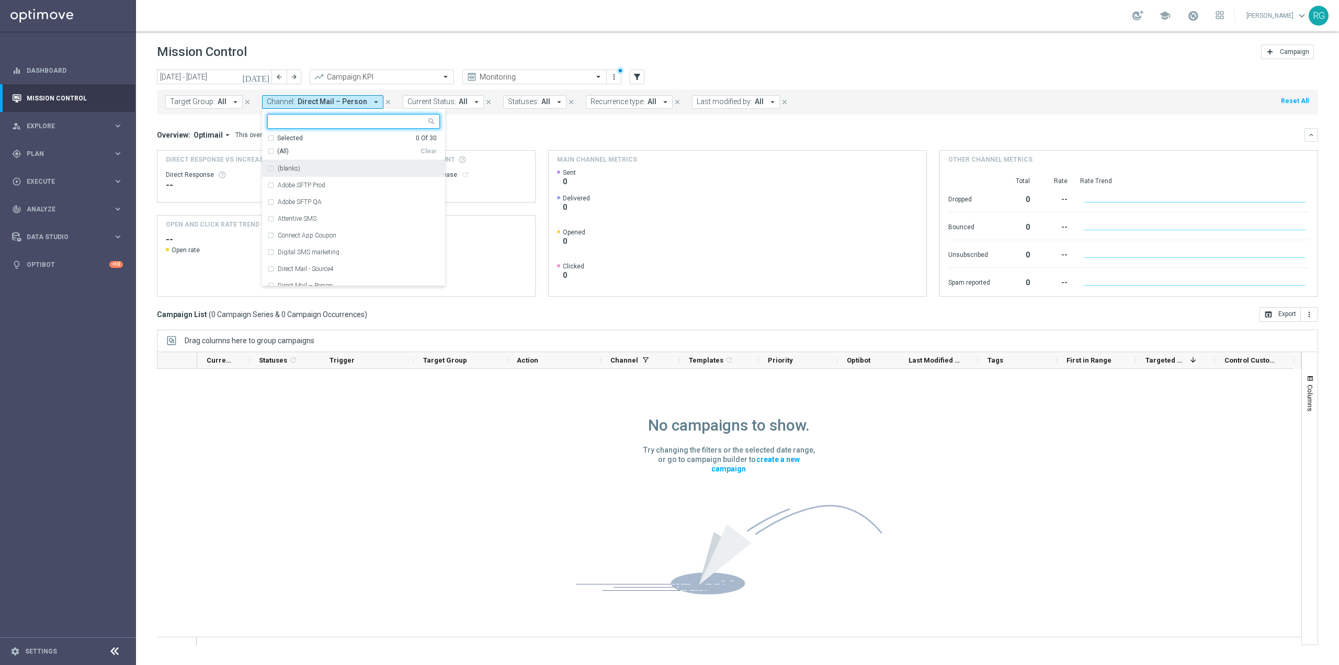
click at [300, 121] on input "text" at bounding box center [349, 121] width 153 height 9
paste input "Liveramp"
click at [314, 171] on div "Liveramp" at bounding box center [359, 168] width 162 height 6
type input "Liveramp"
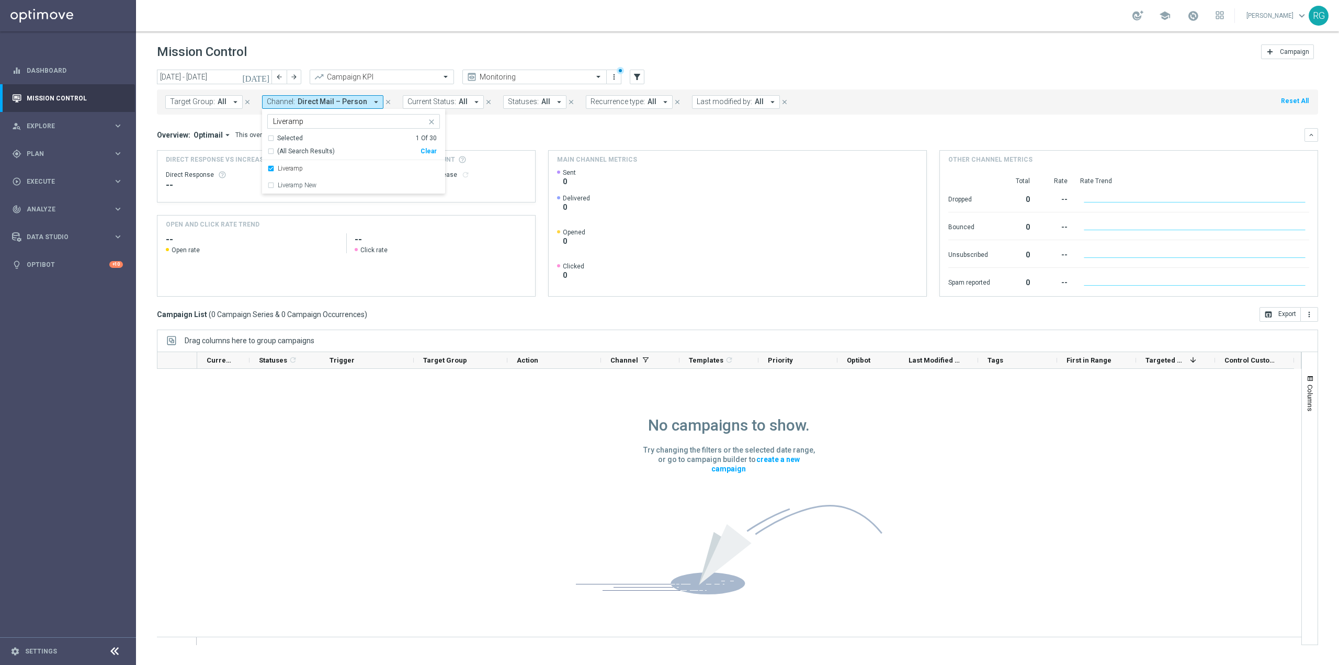
click at [481, 123] on mini-dashboard "Overview: Optimail arrow_drop_down This overview shows data of campaigns execut…" at bounding box center [738, 211] width 1162 height 193
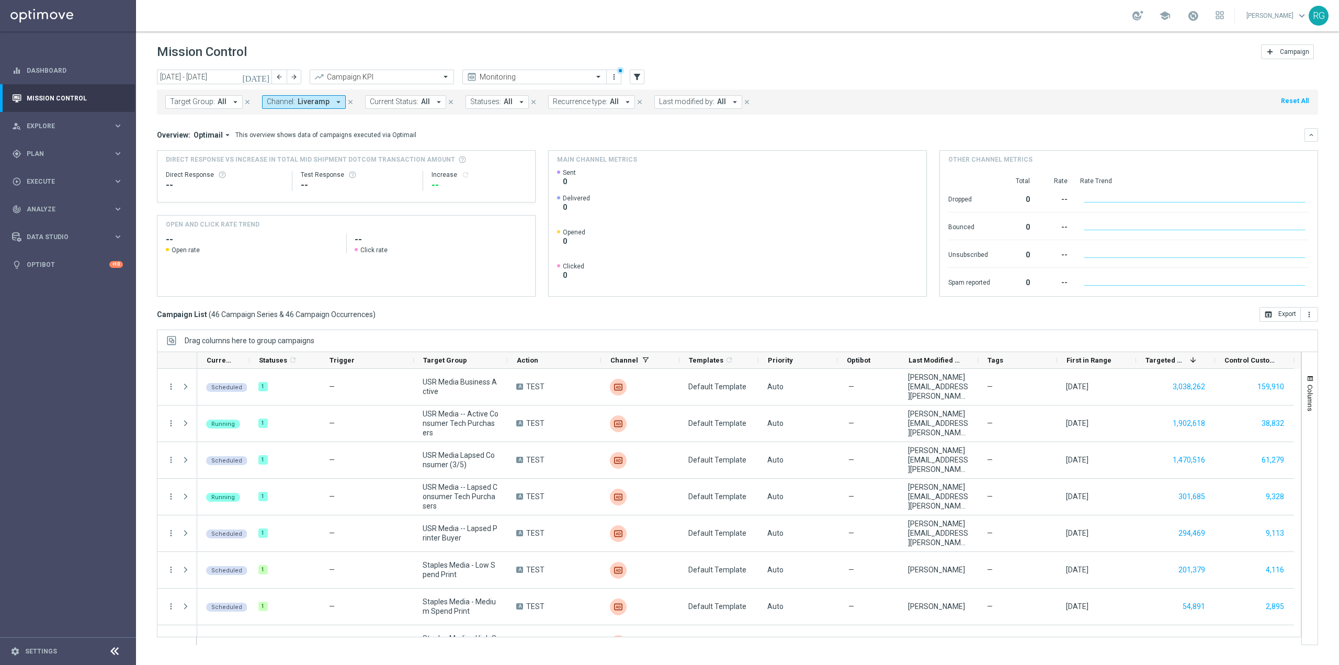
click at [290, 103] on span "Channel:" at bounding box center [281, 101] width 28 height 9
click at [319, 175] on div "Adobe SFTP QA" at bounding box center [353, 168] width 173 height 17
type input "Adobe SFTP QA"
click at [497, 136] on div "Overview: Optimail arrow_drop_down This overview shows data of campaigns execut…" at bounding box center [731, 134] width 1148 height 9
click at [303, 98] on span "Adobe SFTP QA, Liveramp" at bounding box center [342, 101] width 88 height 9
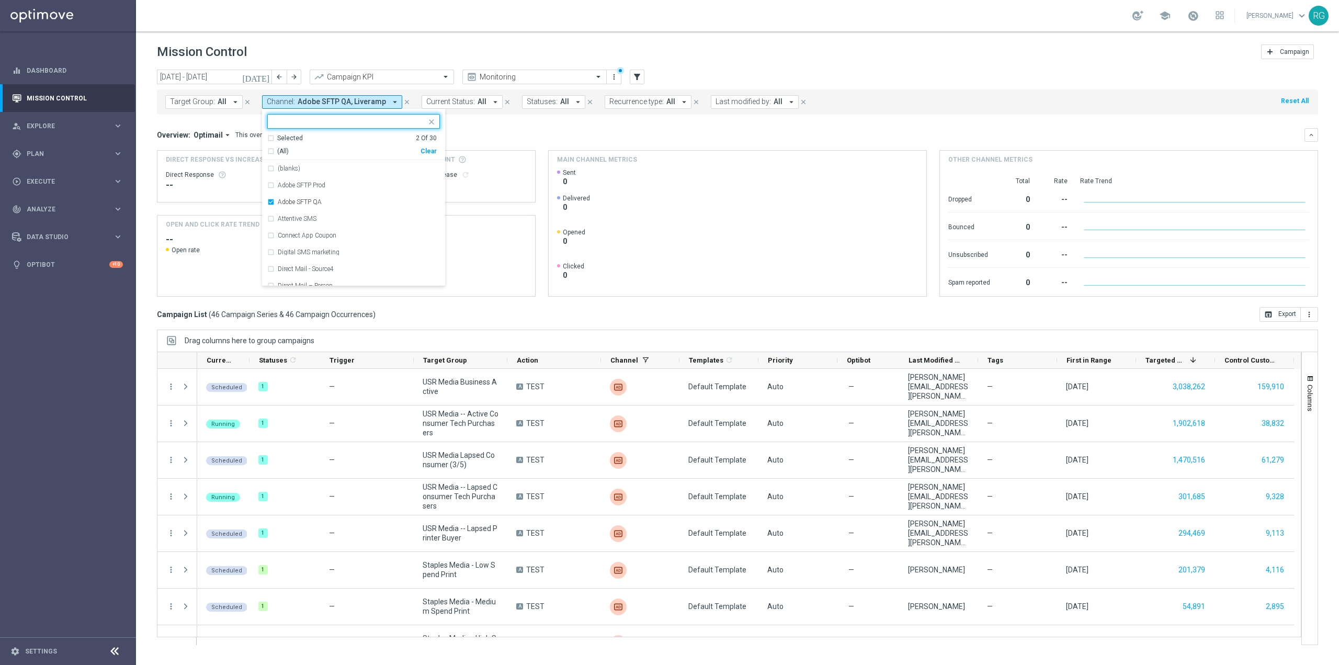
click at [301, 136] on div "Selected 2 Of 30" at bounding box center [352, 138] width 170 height 9
click at [310, 185] on div "Liveramp" at bounding box center [359, 185] width 162 height 6
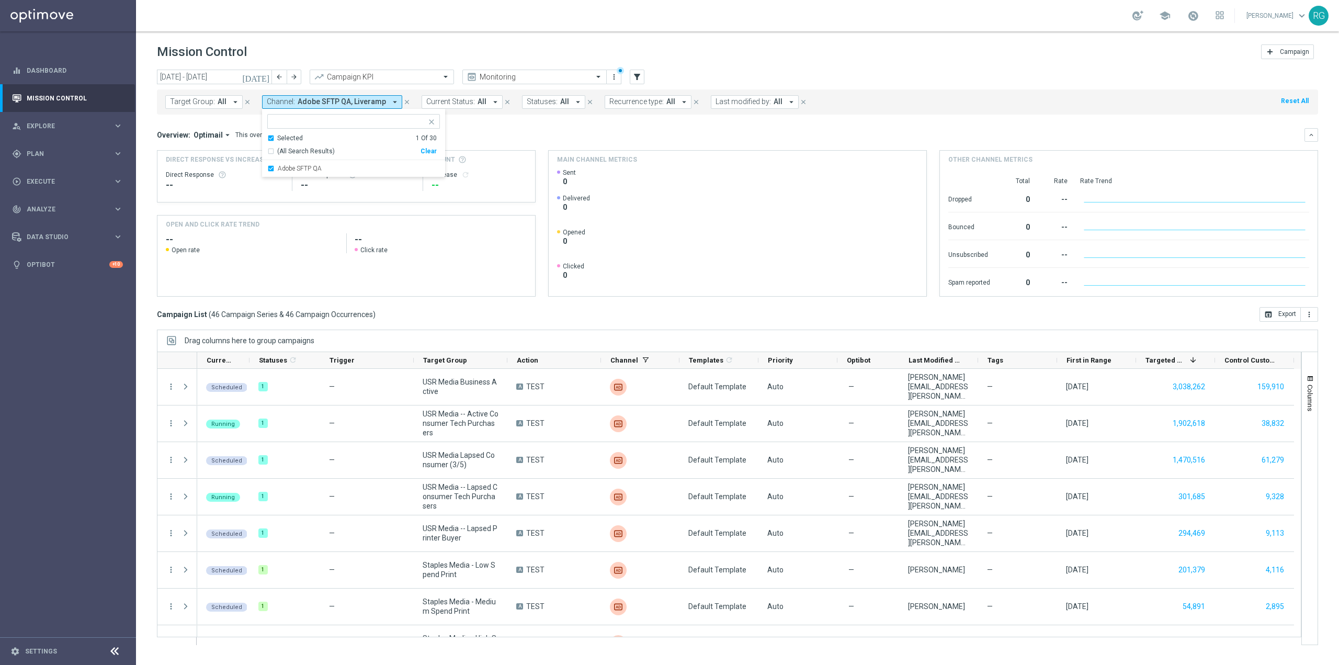
click at [493, 133] on div "Overview: Optimail arrow_drop_down This overview shows data of campaigns execut…" at bounding box center [731, 134] width 1148 height 9
